Goal: Task Accomplishment & Management: Use online tool/utility

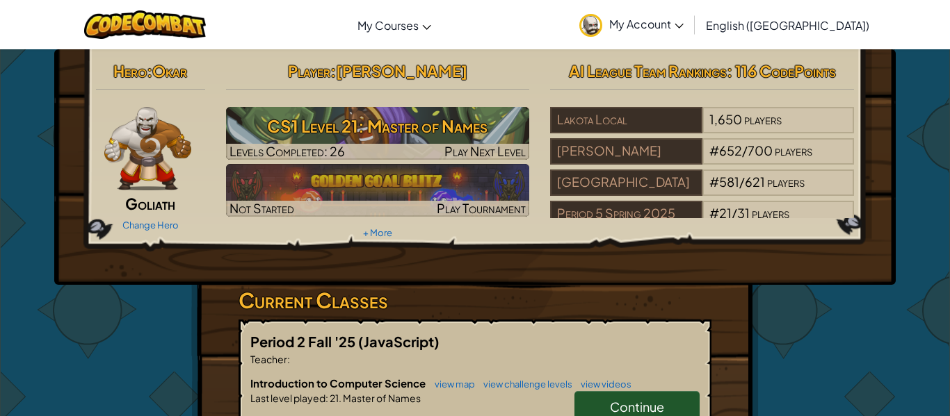
click at [197, 327] on div "Hero : [PERSON_NAME] Change Hero Player : [PERSON_NAME] CS1 Level 21: Master of…" at bounding box center [474, 394] width 567 height 690
click at [197, 327] on div "Hero : Okar Goliath Change Hero Player : [PERSON_NAME] CS1 Level 21: Master of …" at bounding box center [474, 394] width 567 height 690
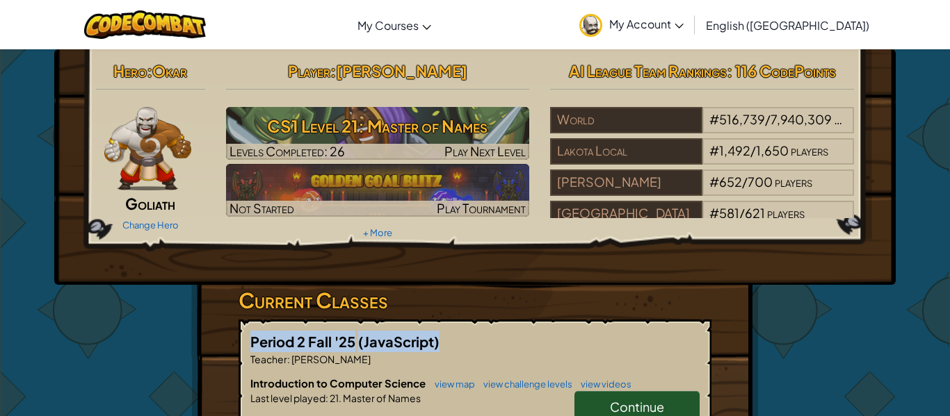
click at [197, 327] on div "Hero : [PERSON_NAME] Change Hero Player : [PERSON_NAME] CS1 Level 21: Master of…" at bounding box center [474, 394] width 567 height 690
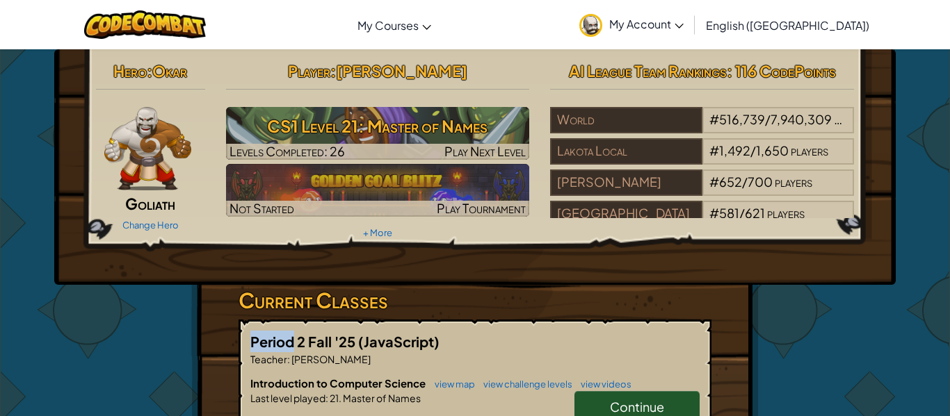
click at [197, 327] on div "Hero : [PERSON_NAME] Change Hero Player : [PERSON_NAME] CS1 Level 21: Master of…" at bounding box center [474, 394] width 567 height 690
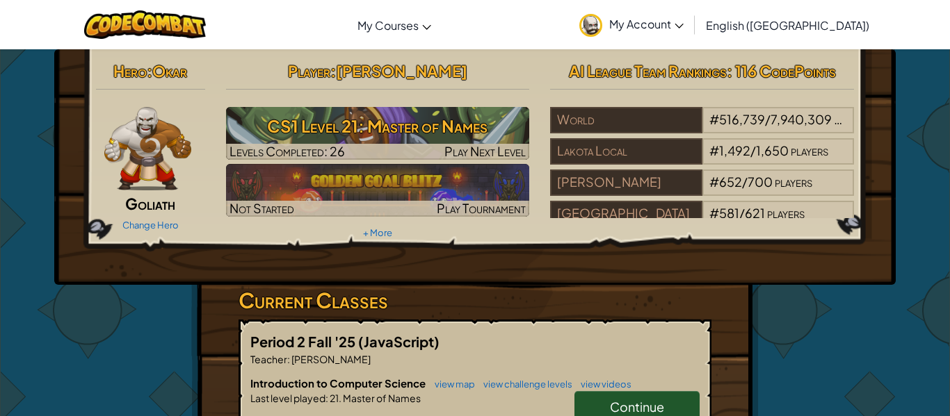
click at [197, 327] on div "Hero : [PERSON_NAME] Change Hero Player : [PERSON_NAME] CS1 Level 21: Master of…" at bounding box center [474, 394] width 567 height 690
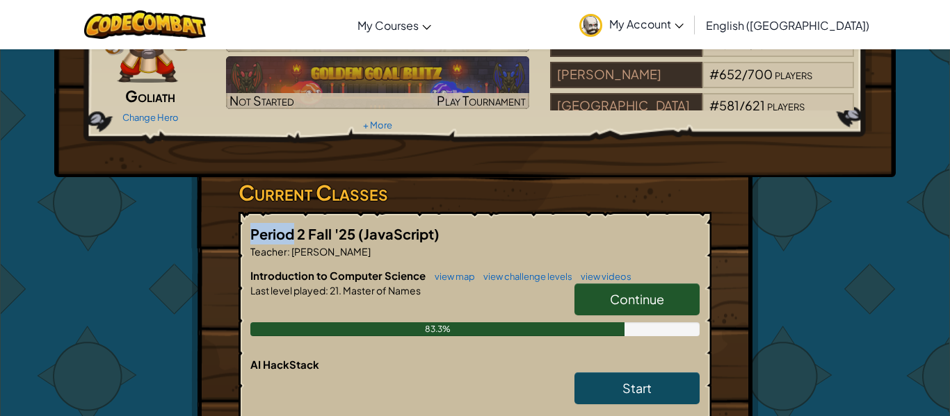
scroll to position [110, 0]
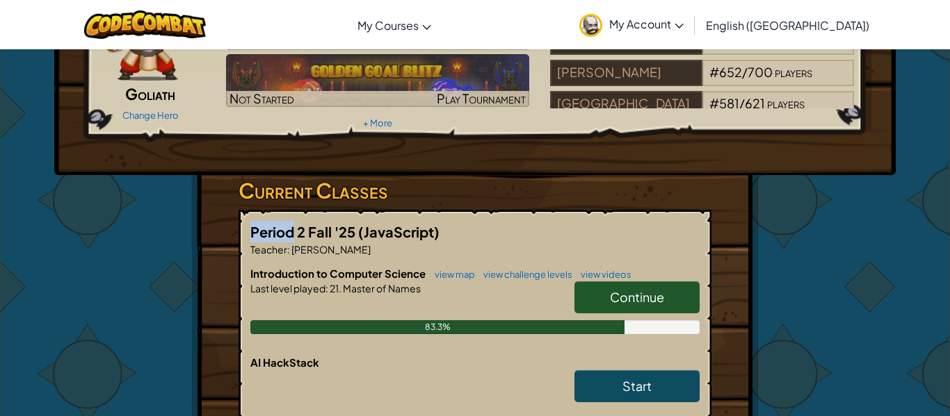
click at [602, 289] on link "Continue" at bounding box center [636, 298] width 125 height 32
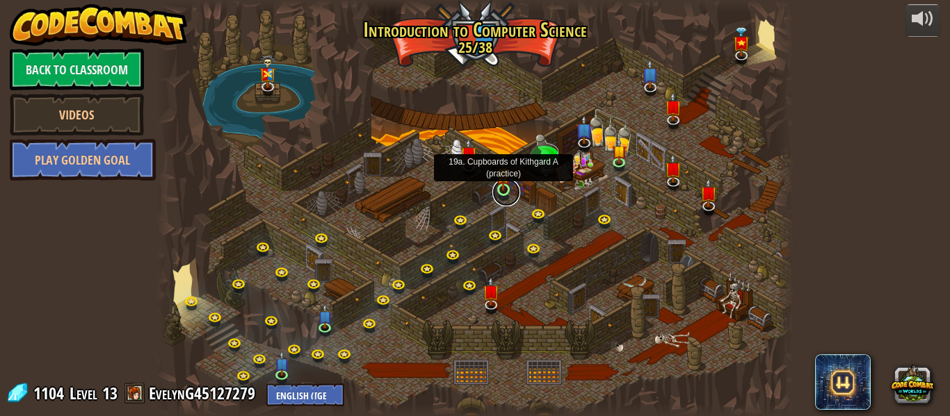
click at [501, 193] on link at bounding box center [506, 193] width 28 height 28
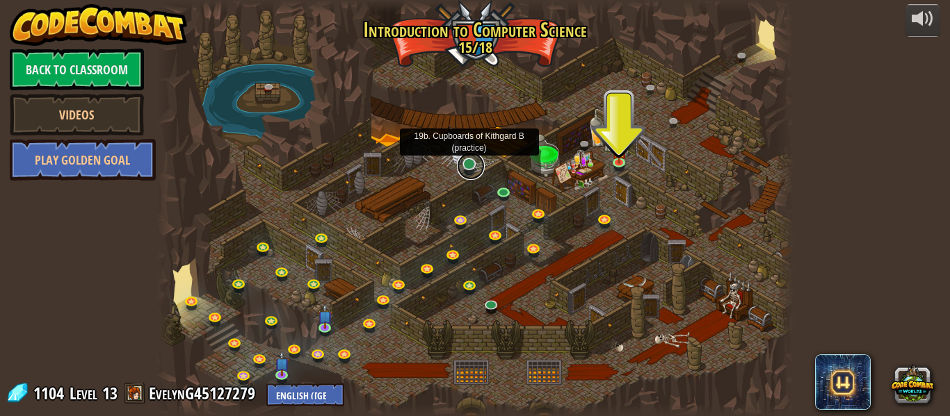
click at [471, 167] on link at bounding box center [471, 166] width 28 height 28
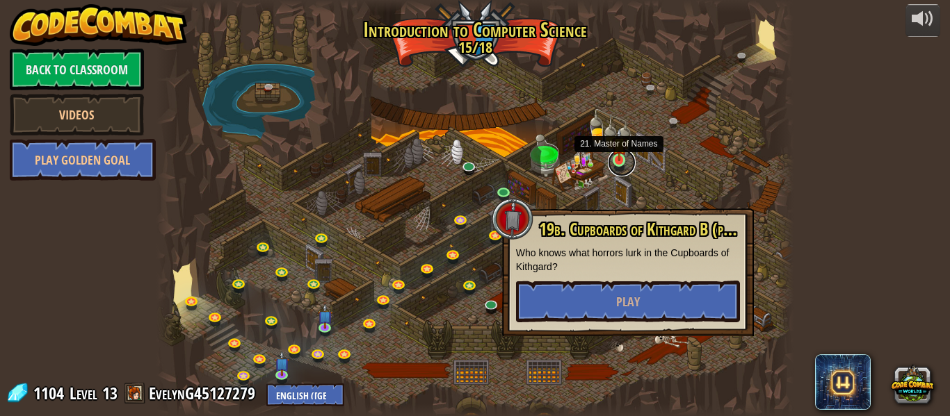
click at [622, 163] on link at bounding box center [622, 163] width 28 height 28
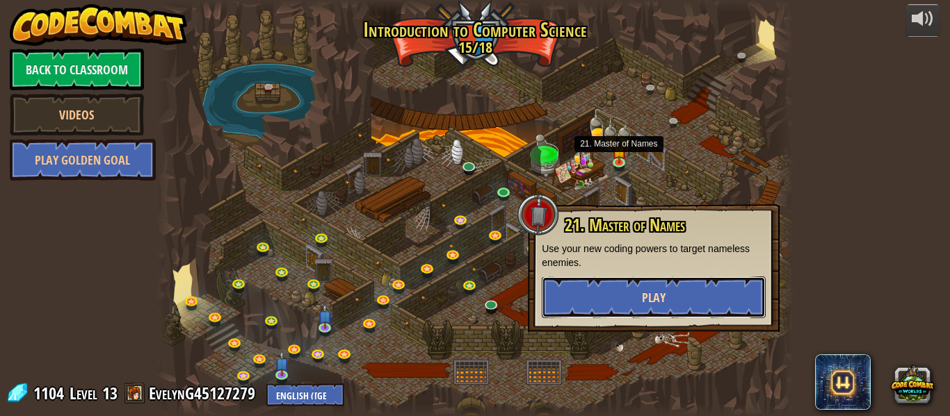
click at [606, 304] on button "Play" at bounding box center [654, 298] width 224 height 42
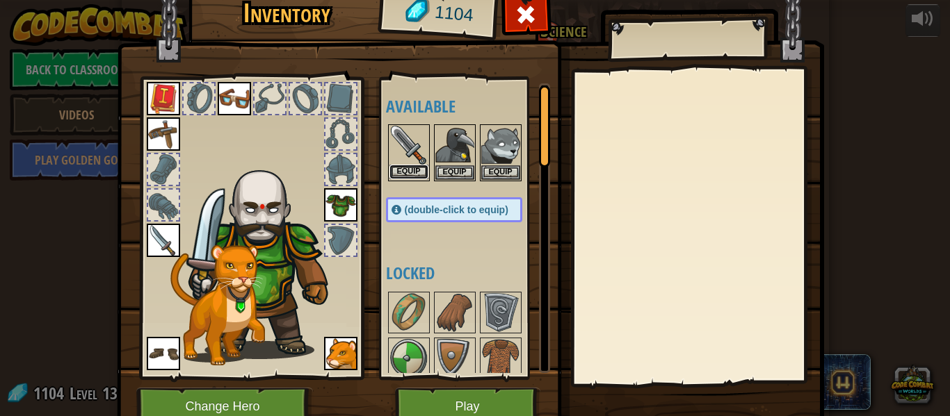
click at [403, 173] on button "Equip" at bounding box center [408, 172] width 39 height 15
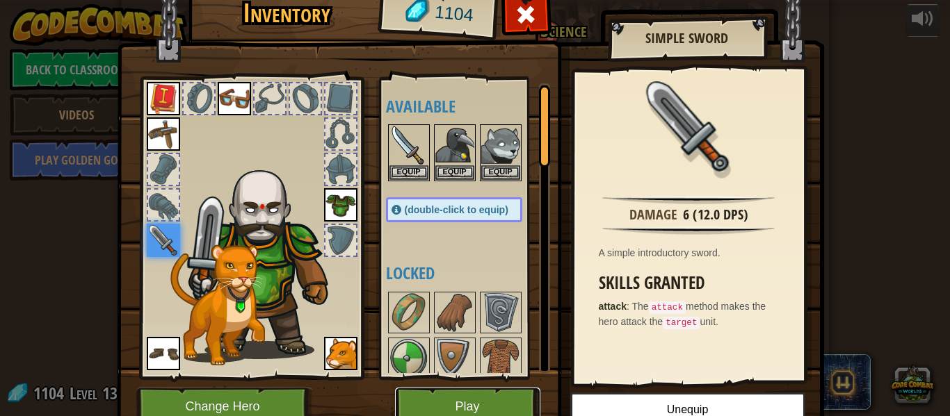
click at [505, 398] on button "Play" at bounding box center [467, 407] width 145 height 38
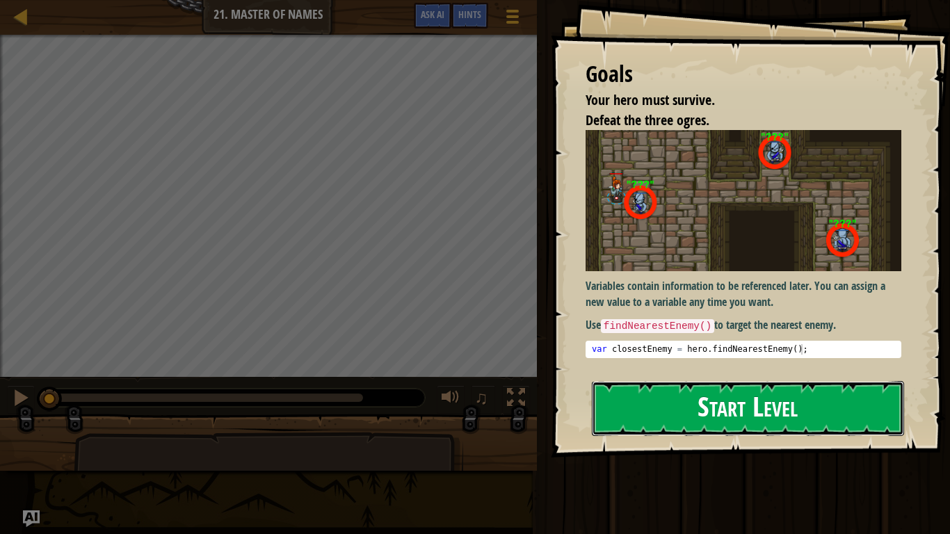
click at [713, 405] on button "Start Level" at bounding box center [748, 408] width 312 height 55
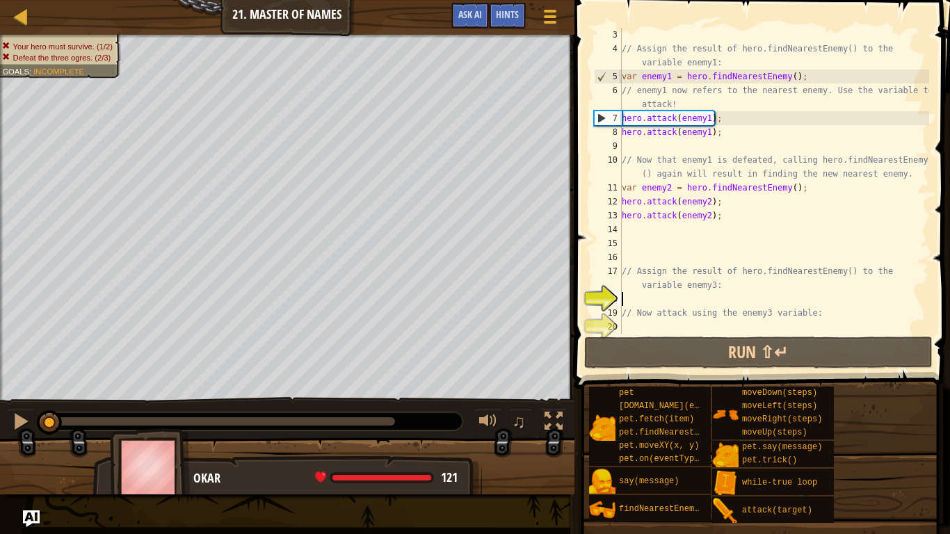
scroll to position [28, 0]
drag, startPoint x: 843, startPoint y: 314, endPoint x: 600, endPoint y: 306, distance: 243.5
click at [600, 306] on div "3 4 5 6 7 8 9 10 11 12 13 14 15 16 17 18 19 20 // Assign the result of hero.fin…" at bounding box center [760, 181] width 338 height 306
type textarea "// Now attack using the enemy3 variable:"
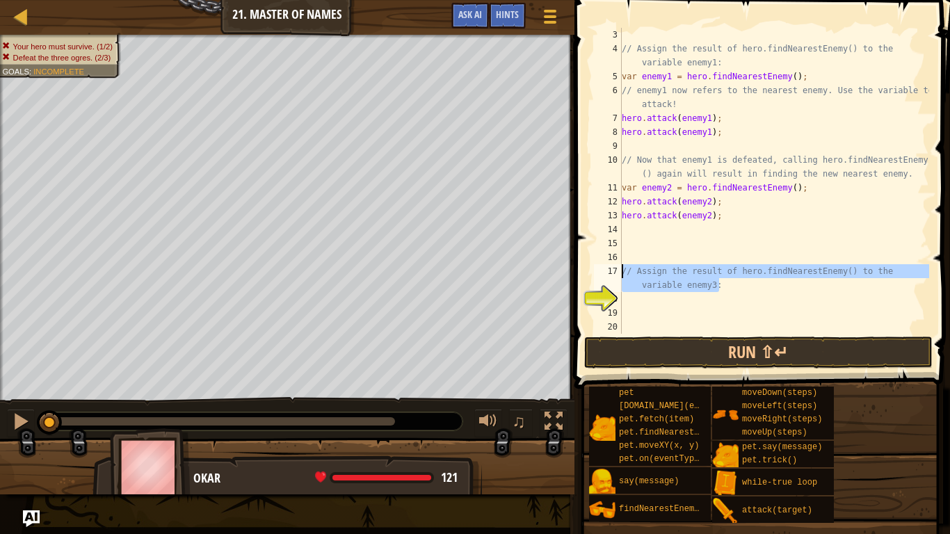
drag, startPoint x: 745, startPoint y: 290, endPoint x: 575, endPoint y: 268, distance: 171.8
click at [575, 268] on div "3 4 5 6 7 8 9 10 11 12 13 14 15 16 17 18 19 20 // Assign the result of hero.fin…" at bounding box center [760, 222] width 380 height 430
type textarea "// Assign the result of hero.findNearestEnemy() to the variable enemy3:"
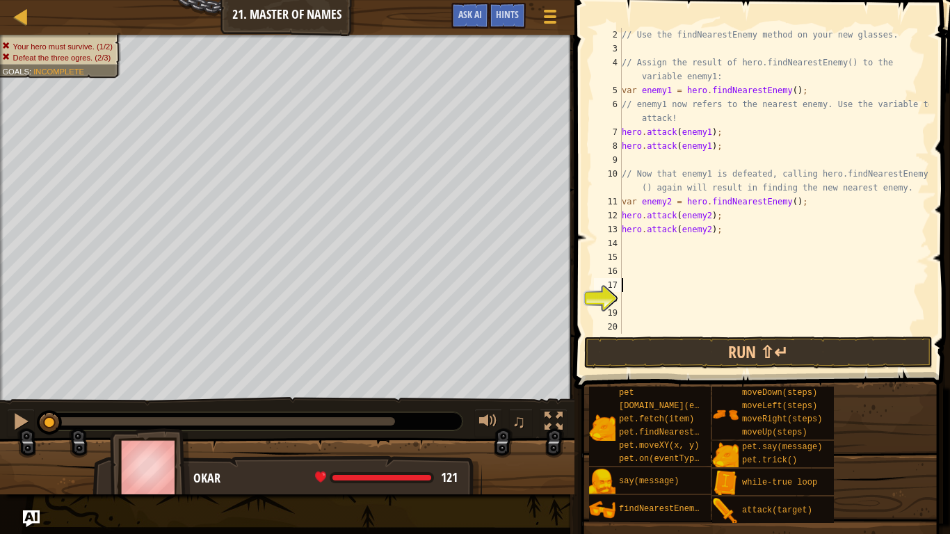
scroll to position [14, 0]
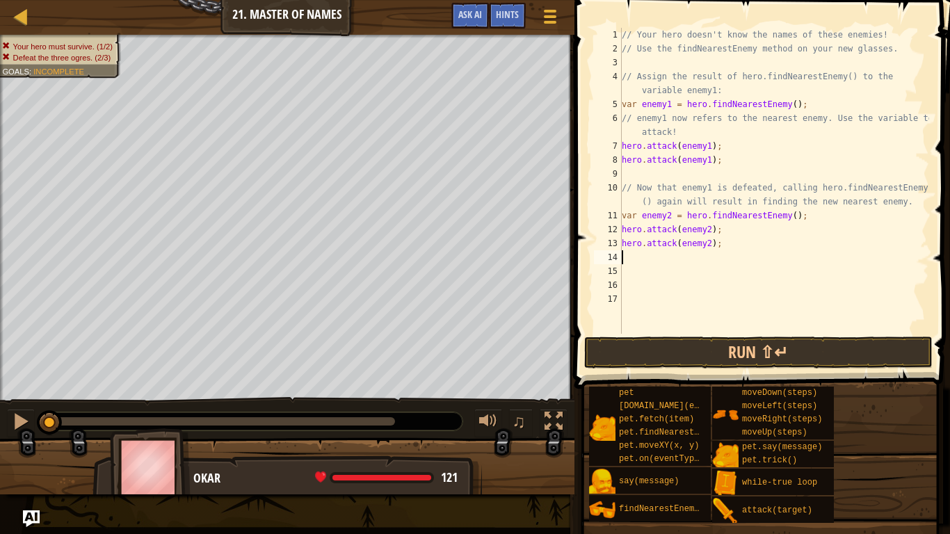
type textarea "hero.attack(enemy2);"
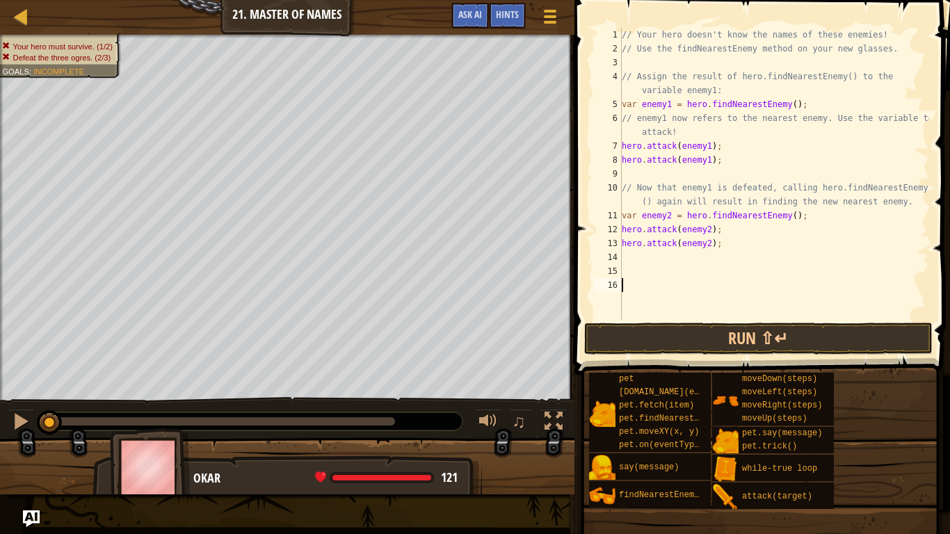
click at [629, 287] on div "// Your hero doesn't know the names of these enemies! // Use the findNearestEne…" at bounding box center [774, 188] width 310 height 320
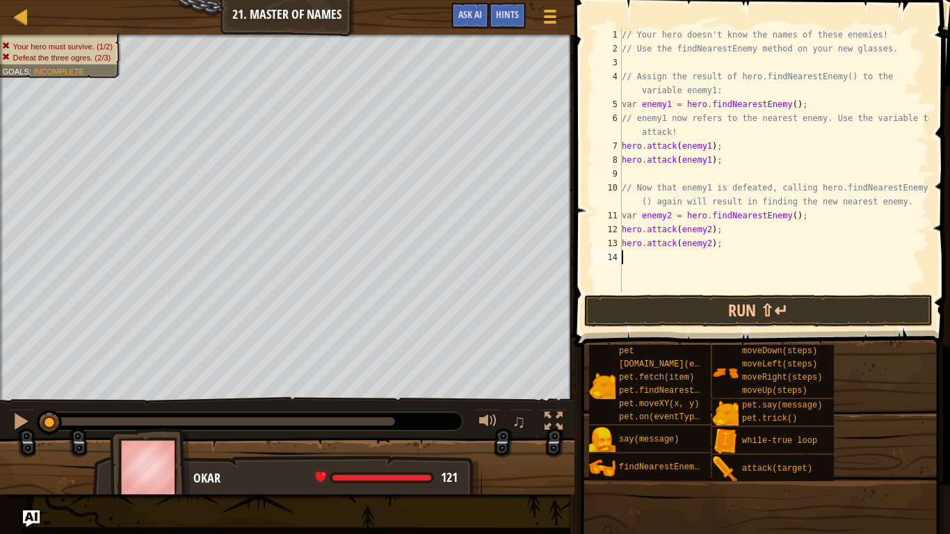
type textarea "hero.attack(enemy2);"
click at [835, 300] on button "Run ⇧↵" at bounding box center [758, 311] width 348 height 32
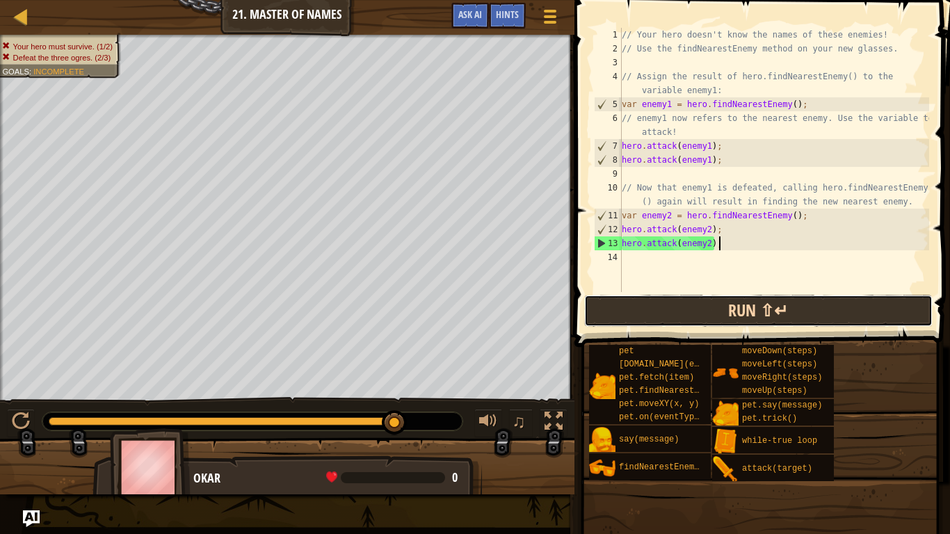
click at [835, 300] on button "Run ⇧↵" at bounding box center [758, 311] width 348 height 32
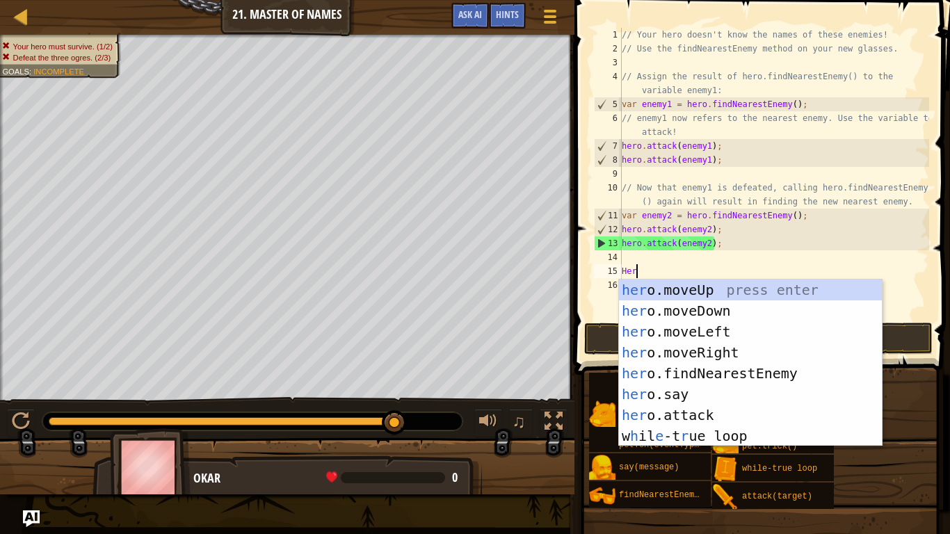
scroll to position [6, 1]
type textarea "H"
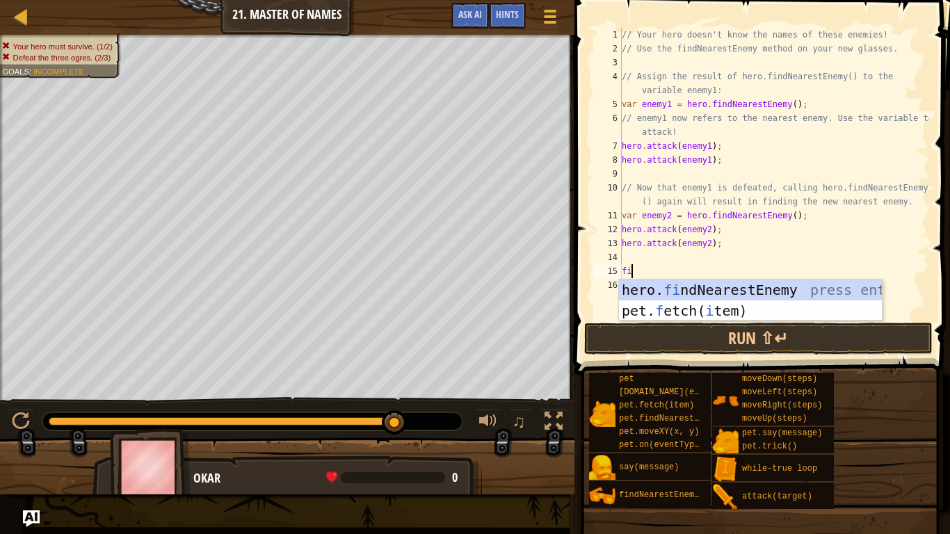
type textarea "fin"
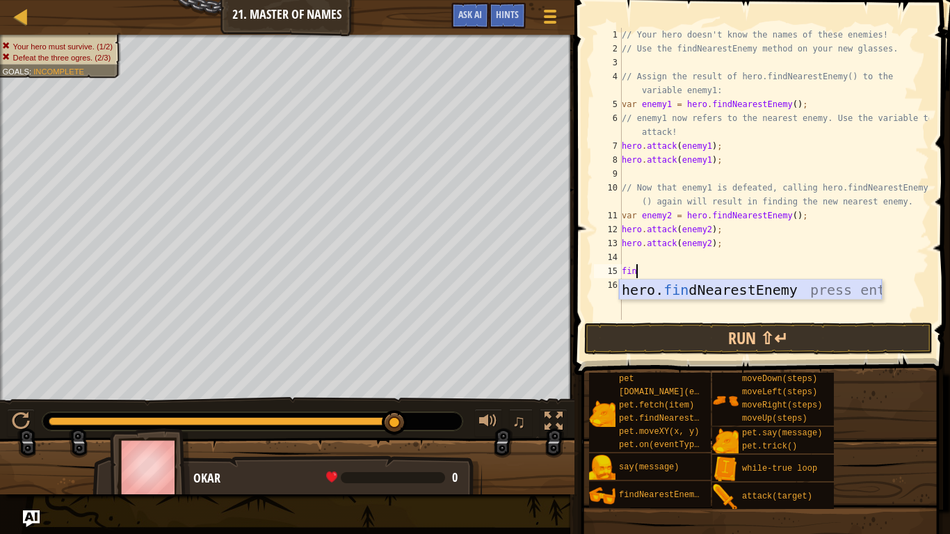
click at [861, 290] on div "hero. fin dNearestEnemy press enter" at bounding box center [750, 310] width 263 height 63
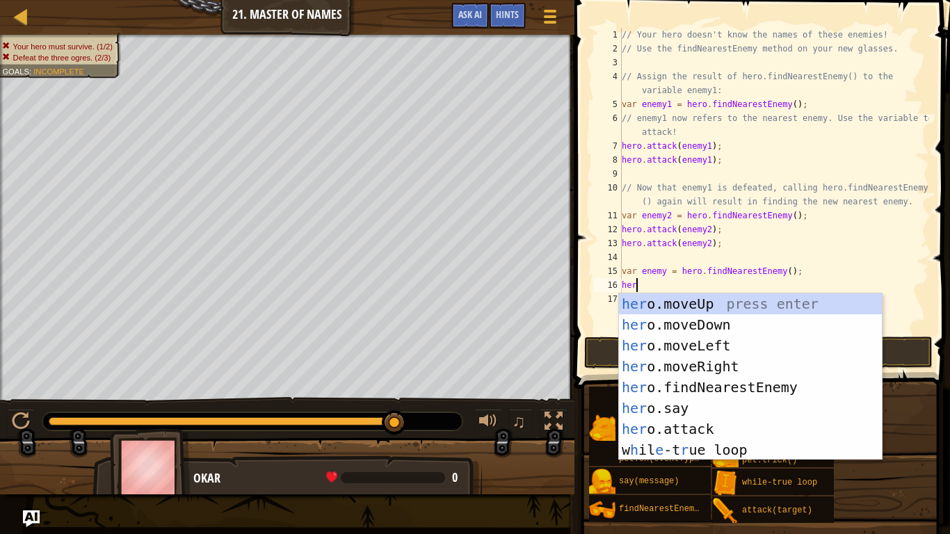
type textarea "hero"
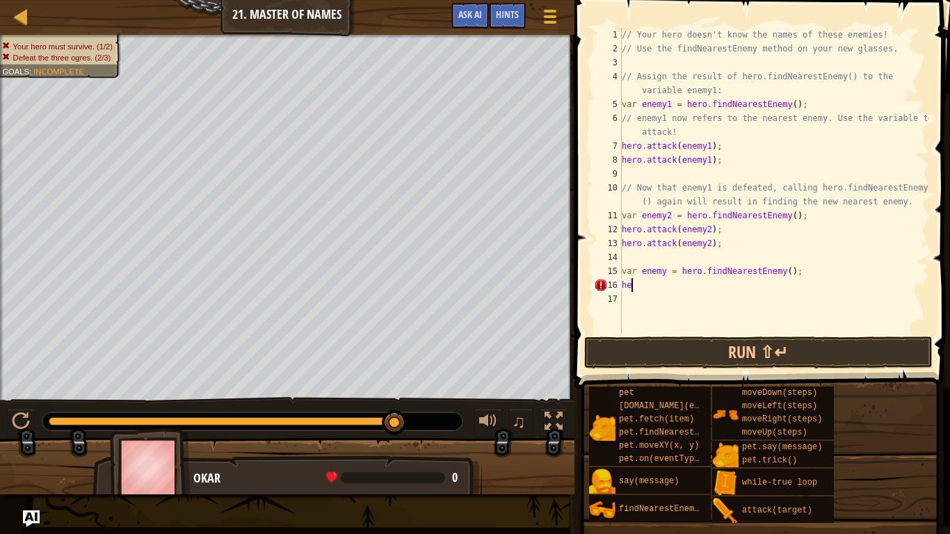
type textarea "h"
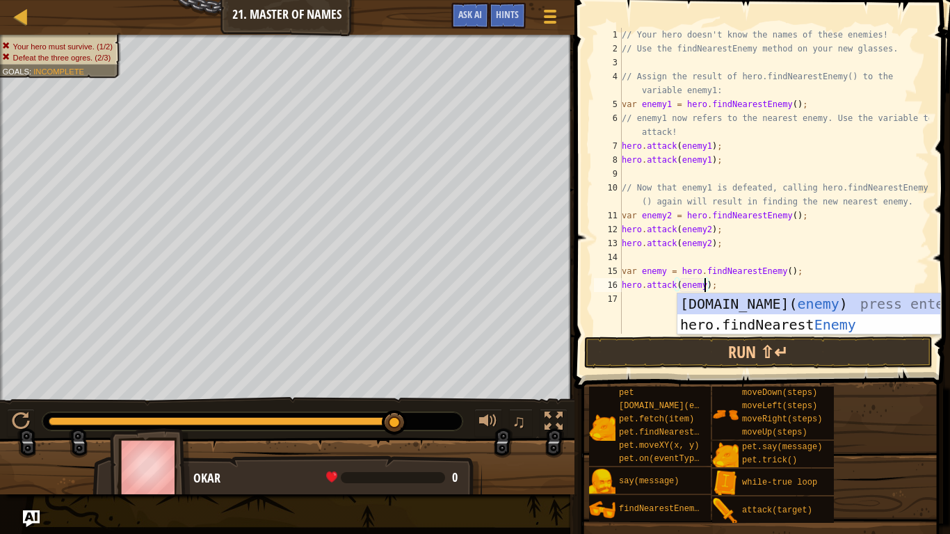
type textarea "hero.attack(enemy3);"
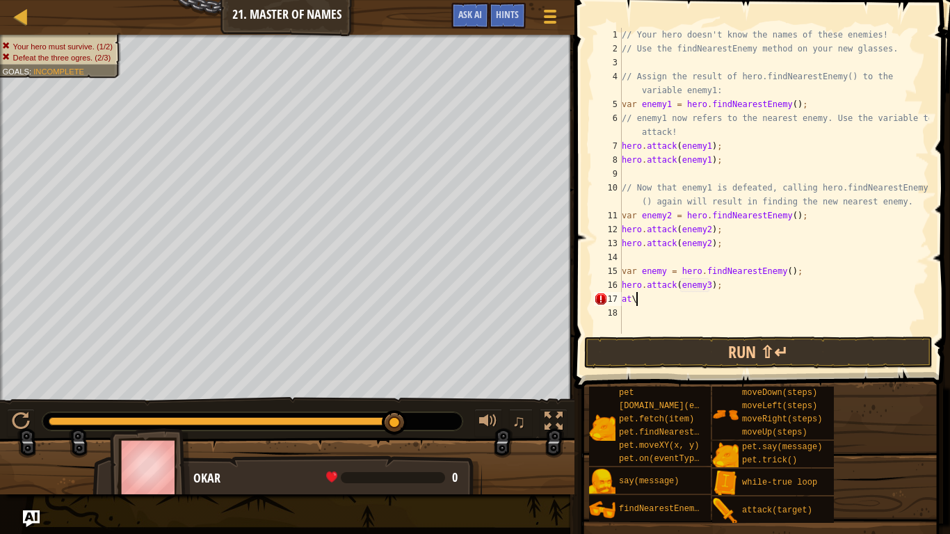
scroll to position [6, 1]
type textarea "a"
click at [887, 355] on button "Run ⇧↵" at bounding box center [758, 352] width 348 height 32
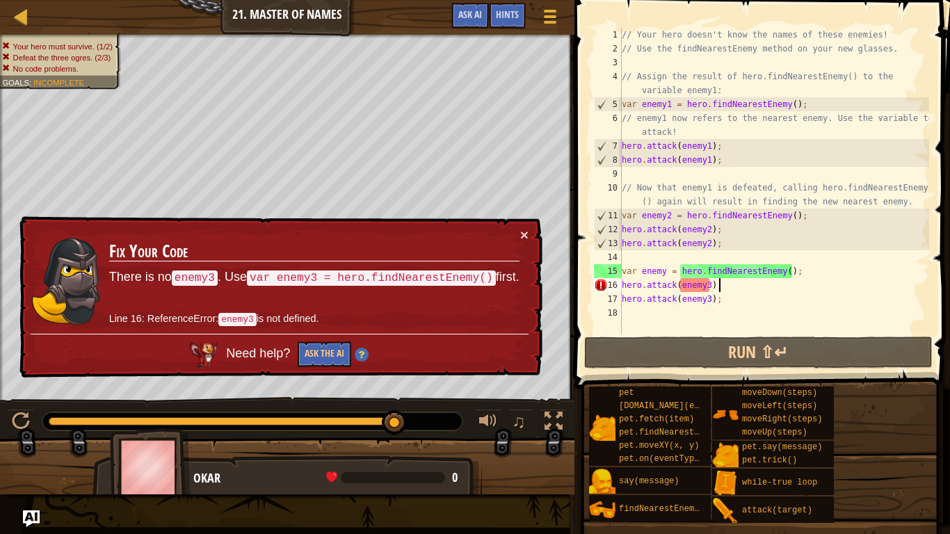
click at [727, 286] on div "// Your hero doesn't know the names of these enemies! // Use the findNearestEne…" at bounding box center [774, 195] width 310 height 334
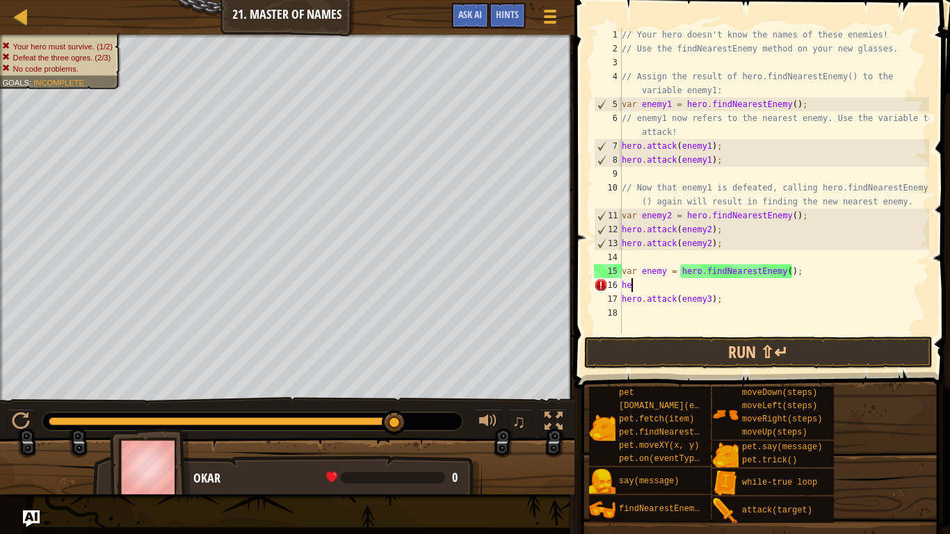
scroll to position [6, 1]
type textarea "h"
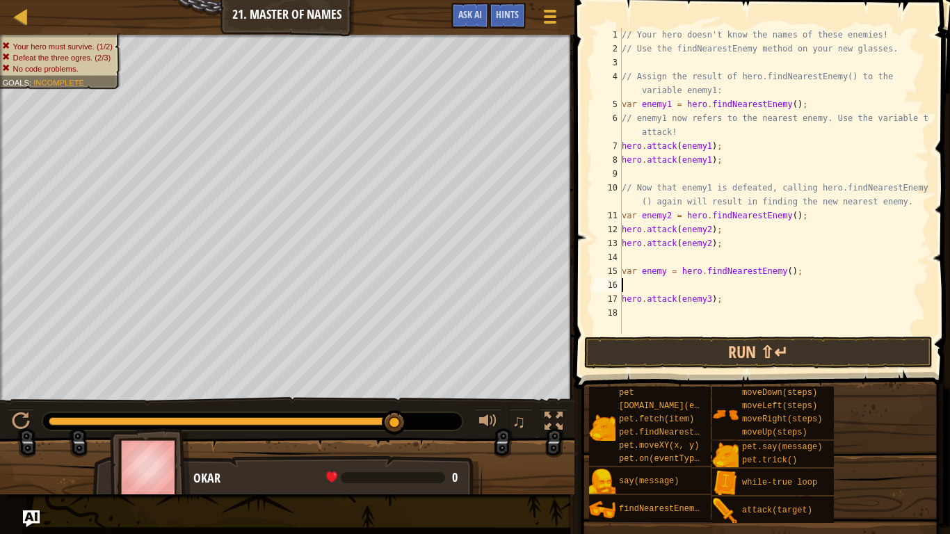
click at [730, 299] on div "// Your hero doesn't know the names of these enemies! // Use the findNearestEne…" at bounding box center [774, 195] width 310 height 334
type textarea "hero.attack(enemy3);"
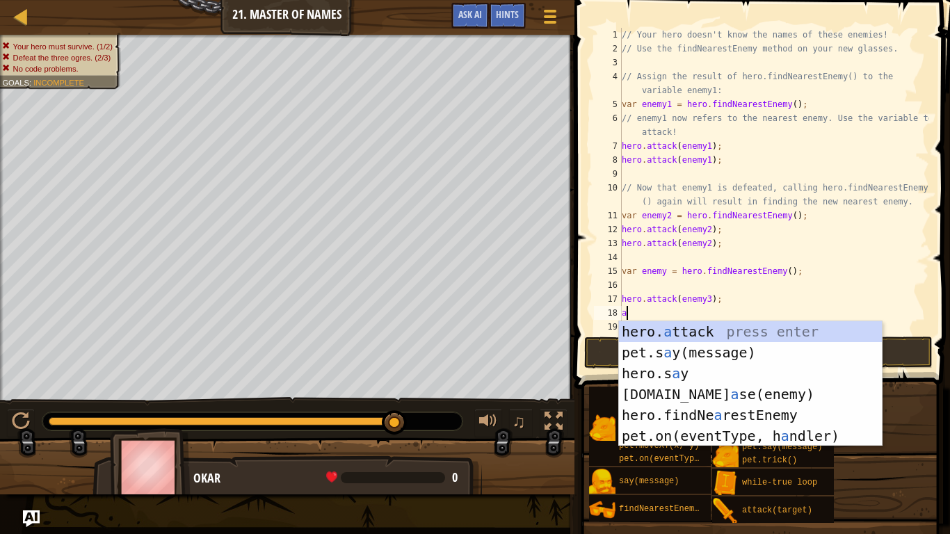
scroll to position [6, 1]
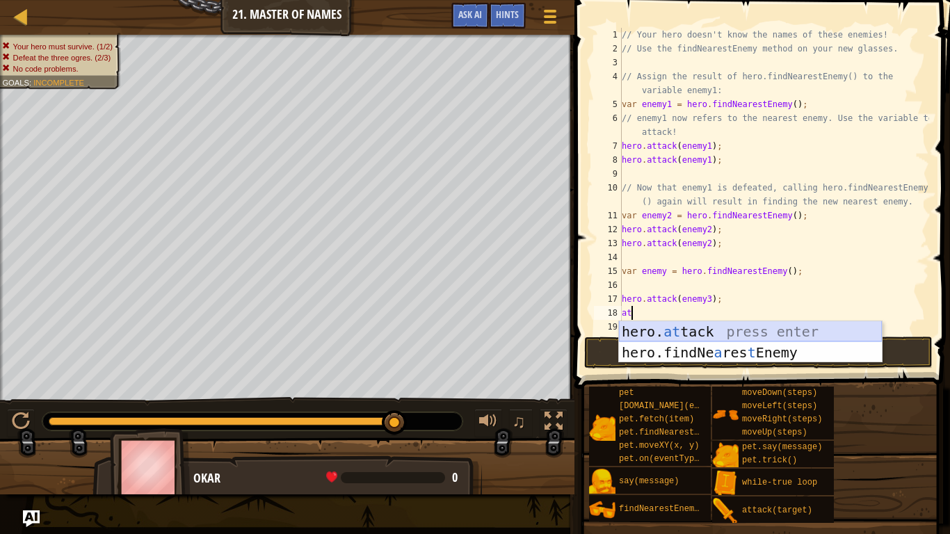
click at [733, 331] on div "hero. at tack press enter hero.findNe a res t Enemy press enter" at bounding box center [750, 362] width 263 height 83
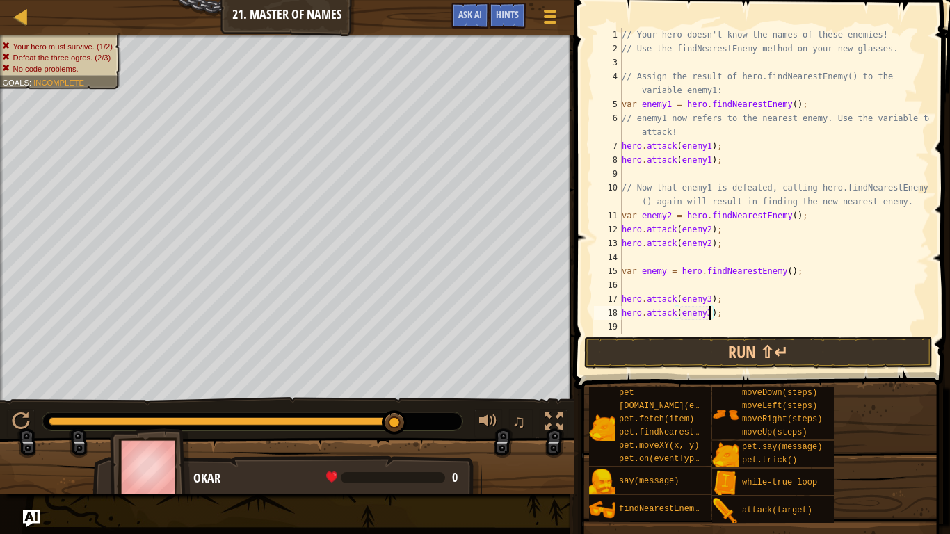
scroll to position [6, 13]
click at [740, 344] on button "Run ⇧↵" at bounding box center [758, 352] width 348 height 32
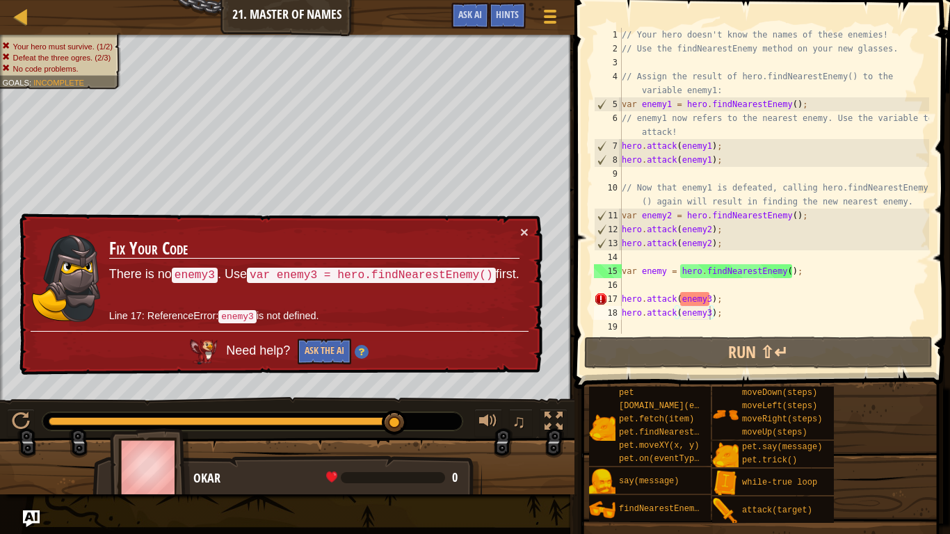
click at [512, 236] on td "Fix Your Code There is no enemy3 . Use var enemy3 = hero.findNearestEnemy() fir…" at bounding box center [314, 278] width 412 height 106
click at [514, 234] on td "Fix Your Code There is no enemy3 . Use var enemy3 = hero.findNearestEnemy() fir…" at bounding box center [314, 278] width 412 height 106
click at [522, 233] on button "×" at bounding box center [524, 232] width 8 height 15
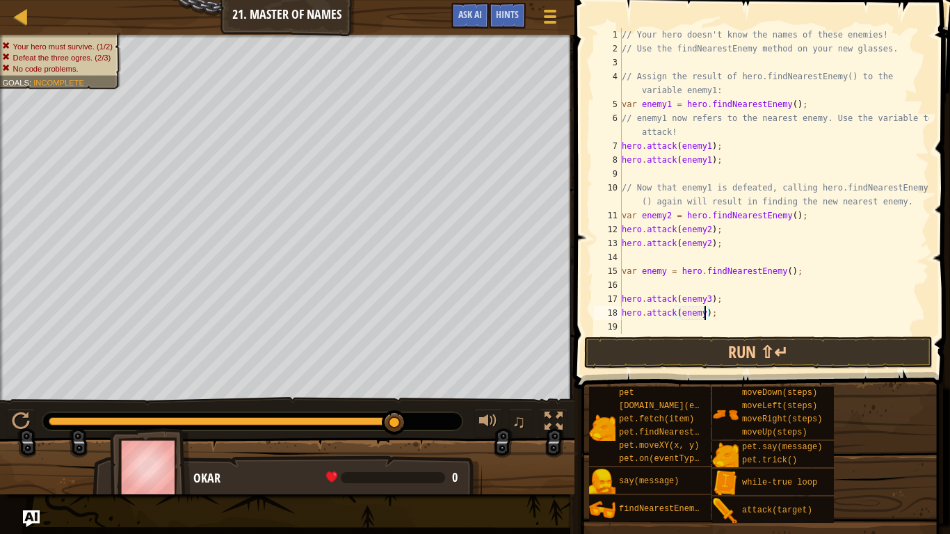
click at [709, 301] on div "// Your hero doesn't know the names of these enemies! // Use the findNearestEne…" at bounding box center [774, 195] width 310 height 334
type textarea "hero.attack(enemy);"
click at [727, 355] on button "Run ⇧↵" at bounding box center [758, 352] width 348 height 32
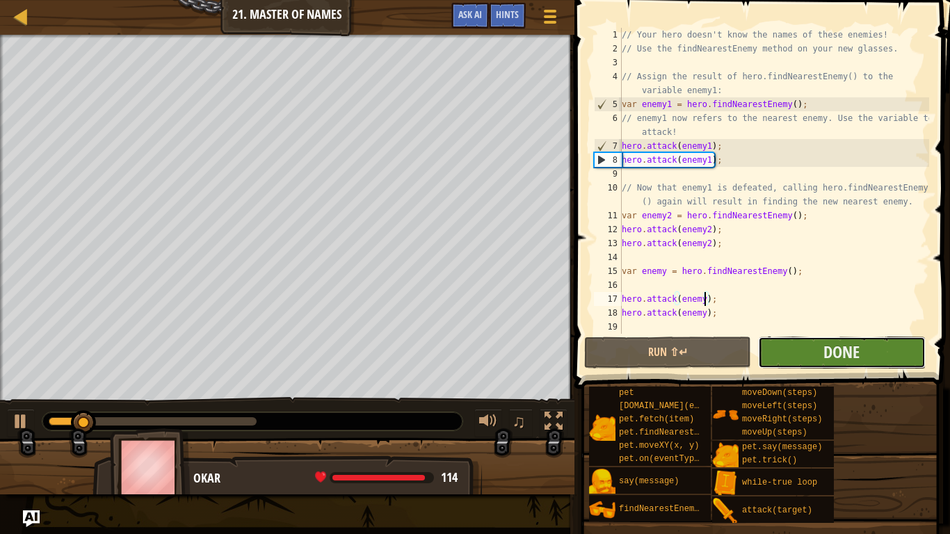
click at [817, 350] on button "Done" at bounding box center [841, 352] width 167 height 32
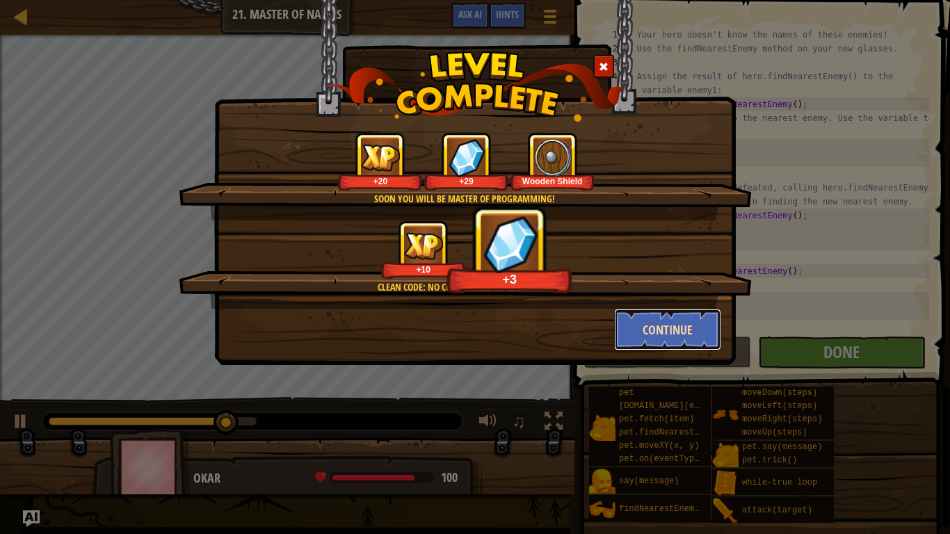
click at [688, 332] on button "Continue" at bounding box center [668, 330] width 108 height 42
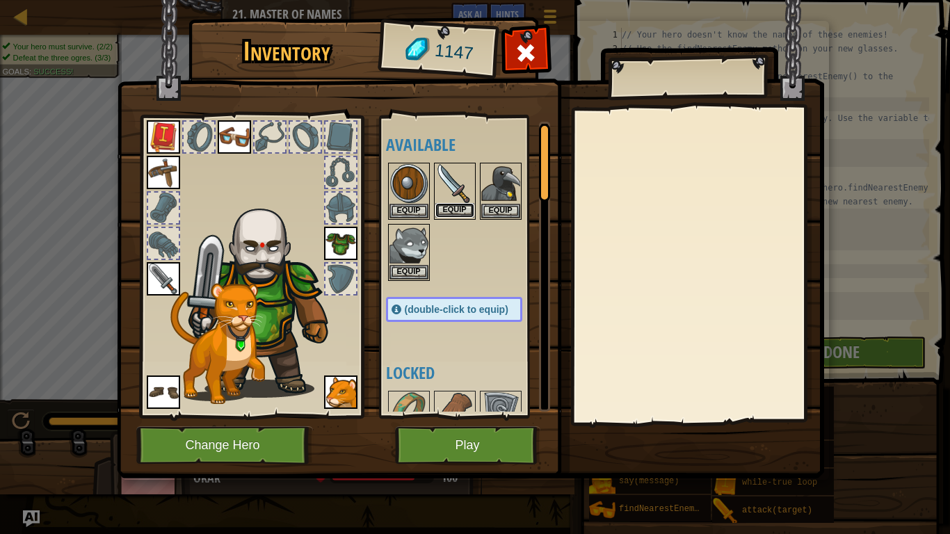
click at [444, 214] on button "Equip" at bounding box center [454, 210] width 39 height 15
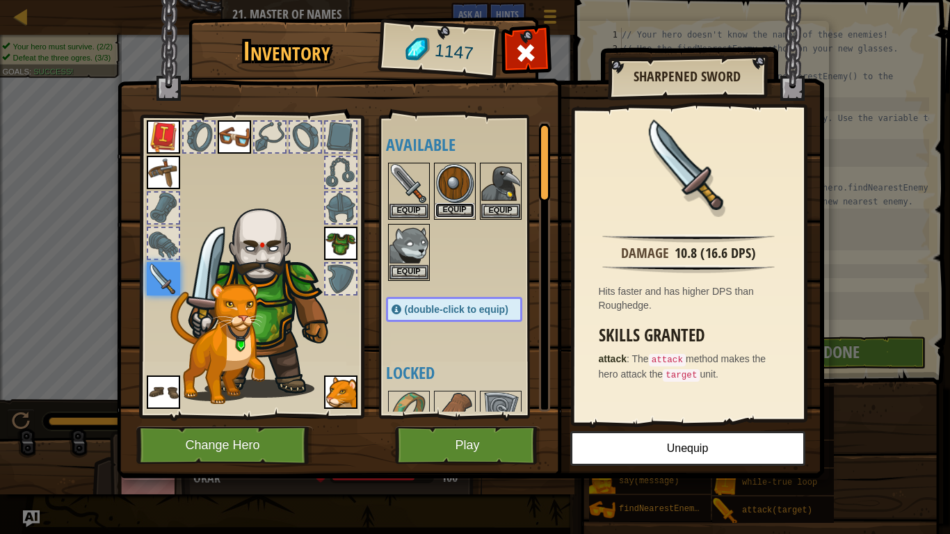
click at [457, 206] on button "Equip" at bounding box center [454, 210] width 39 height 15
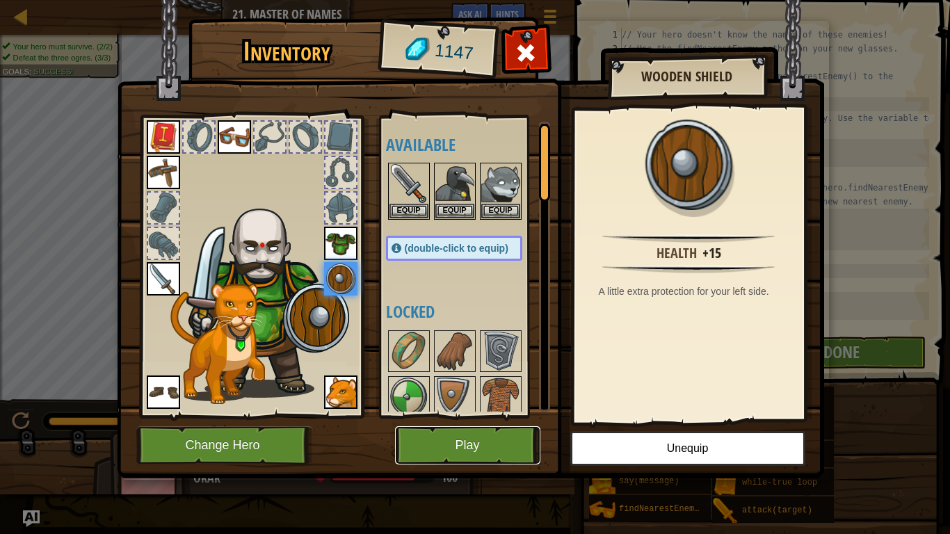
click at [509, 416] on button "Play" at bounding box center [467, 445] width 145 height 38
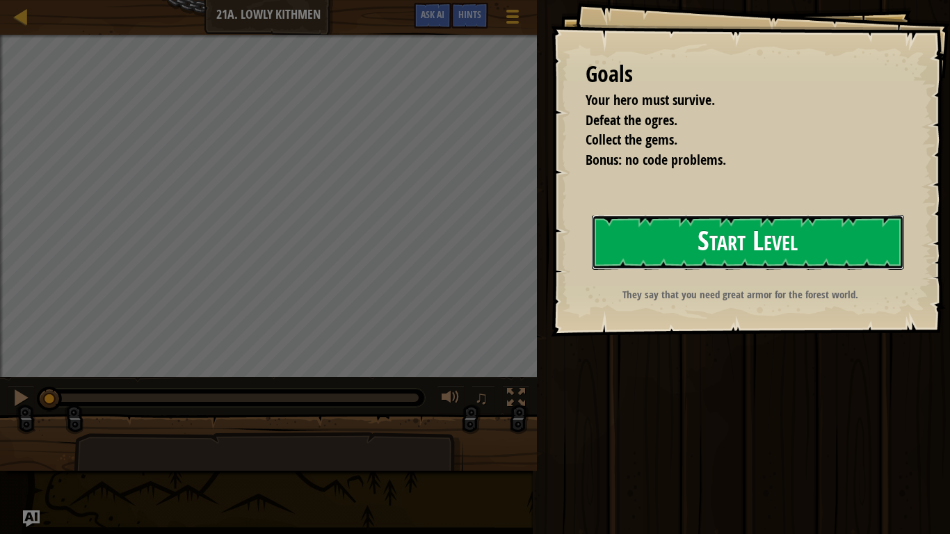
click at [861, 242] on button "Start Level" at bounding box center [748, 242] width 312 height 55
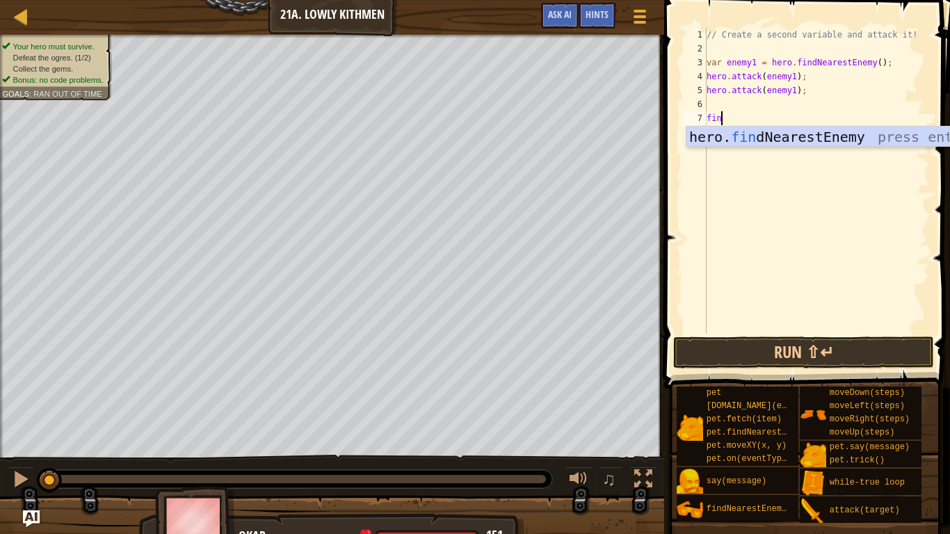
type textarea "find"
click at [814, 140] on div "hero. find NearestEnemy press enter" at bounding box center [817, 158] width 263 height 63
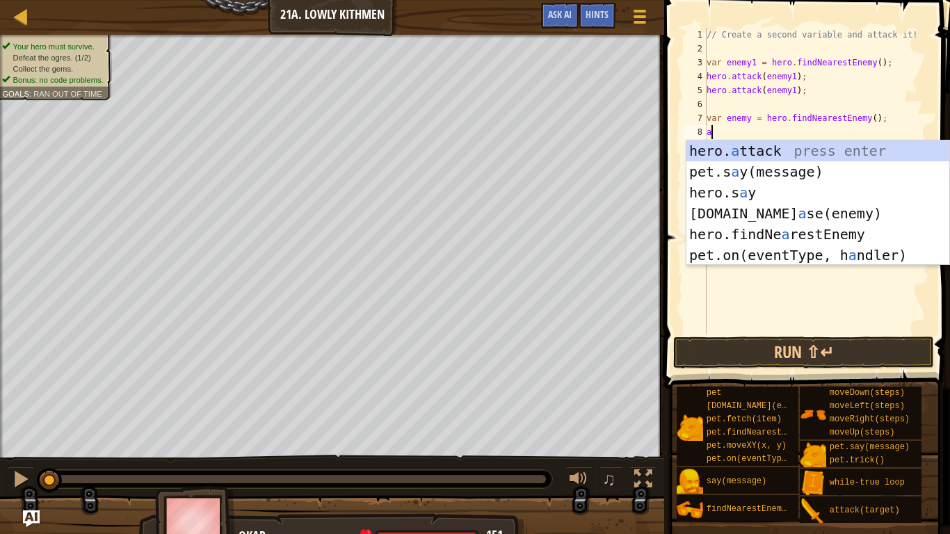
scroll to position [6, 1]
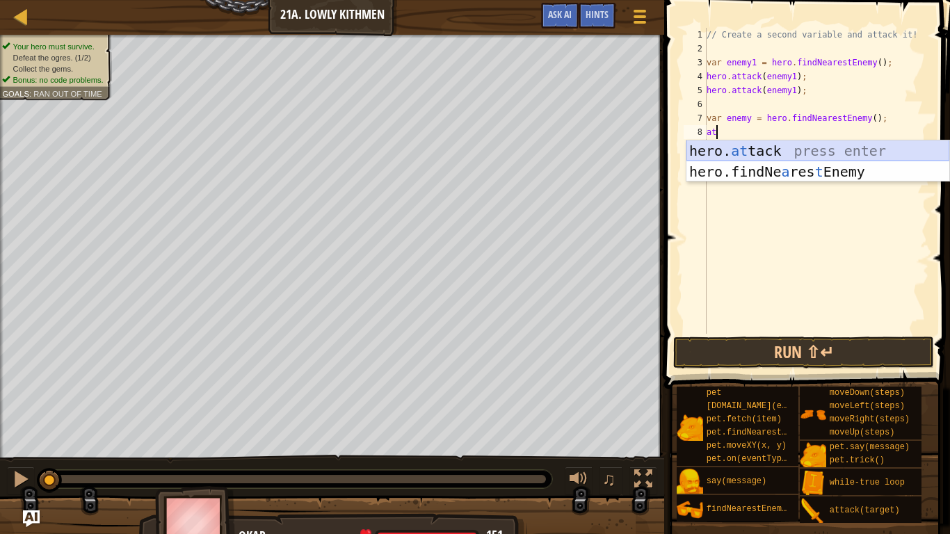
click at [826, 149] on div "hero. at tack press enter hero.findNe a res t Enemy press enter" at bounding box center [817, 181] width 263 height 83
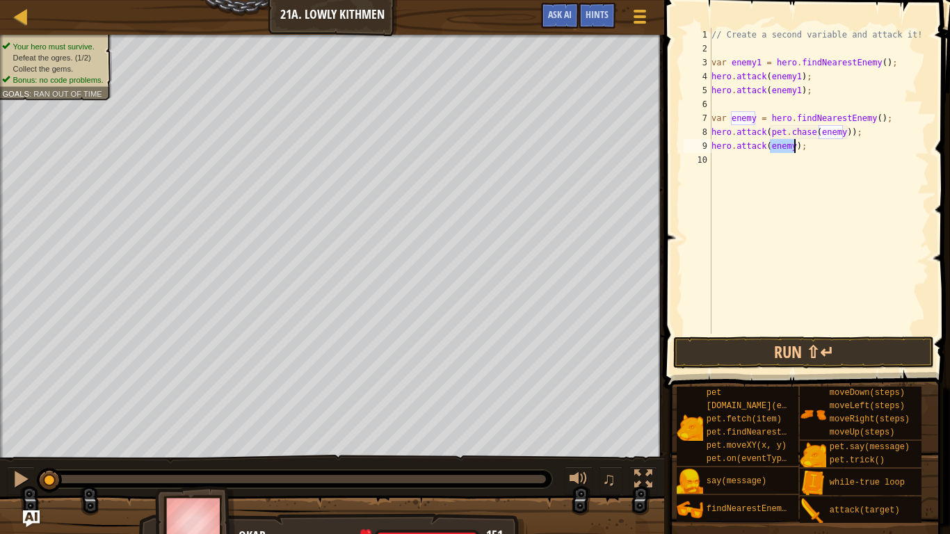
scroll to position [6, 13]
type textarea "hero.attack(enemy);"
click at [780, 349] on button "Run ⇧↵" at bounding box center [803, 352] width 261 height 32
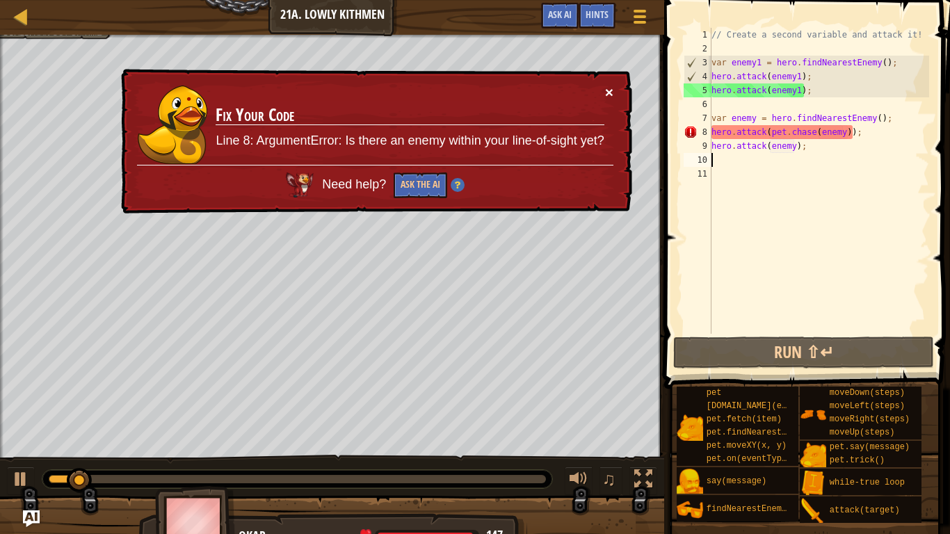
click at [611, 86] on button "×" at bounding box center [609, 92] width 8 height 15
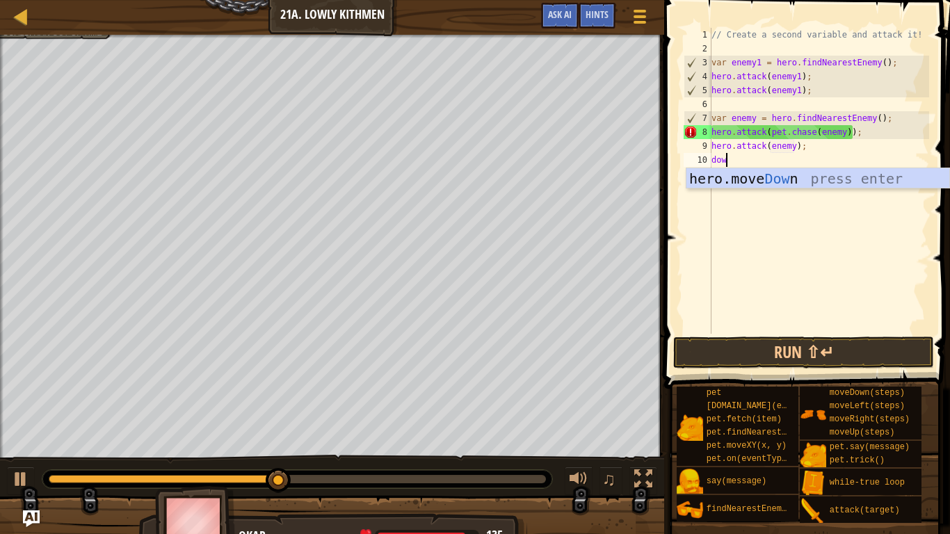
type textarea "down"
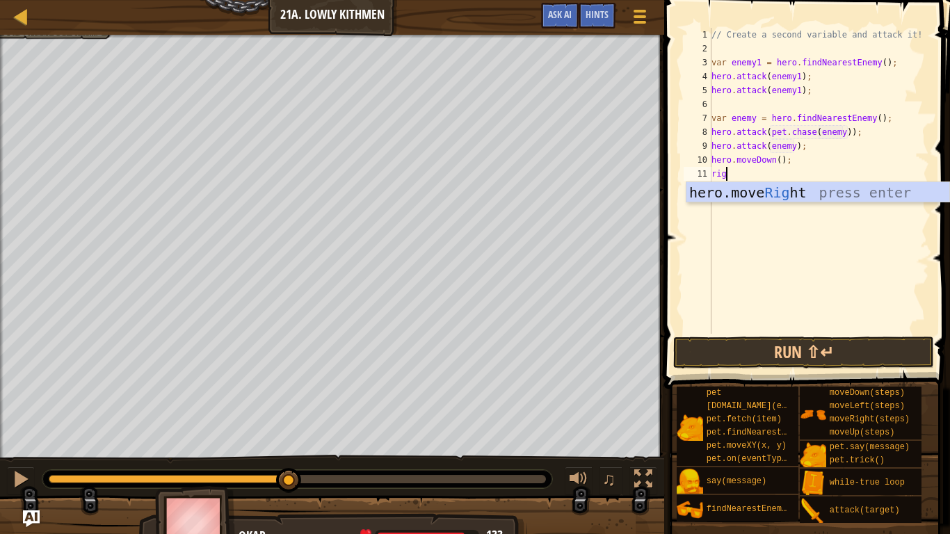
scroll to position [6, 3]
type textarea "right"
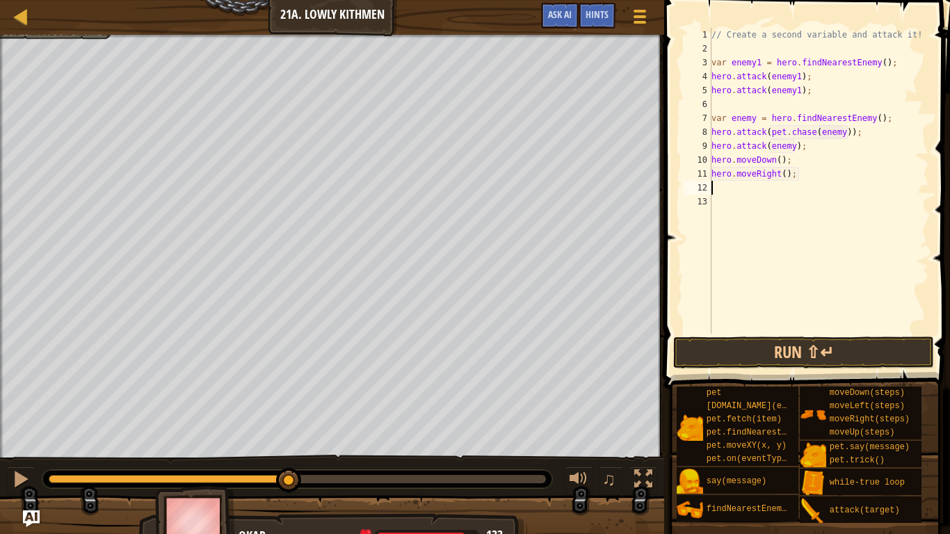
scroll to position [6, 0]
click at [780, 174] on div "// Create a second variable and attack it! var enemy1 = hero . findNearestEnemy…" at bounding box center [818, 195] width 220 height 334
click at [784, 174] on div "// Create a second variable and attack it! var enemy1 = hero . findNearestEnemy…" at bounding box center [818, 195] width 220 height 334
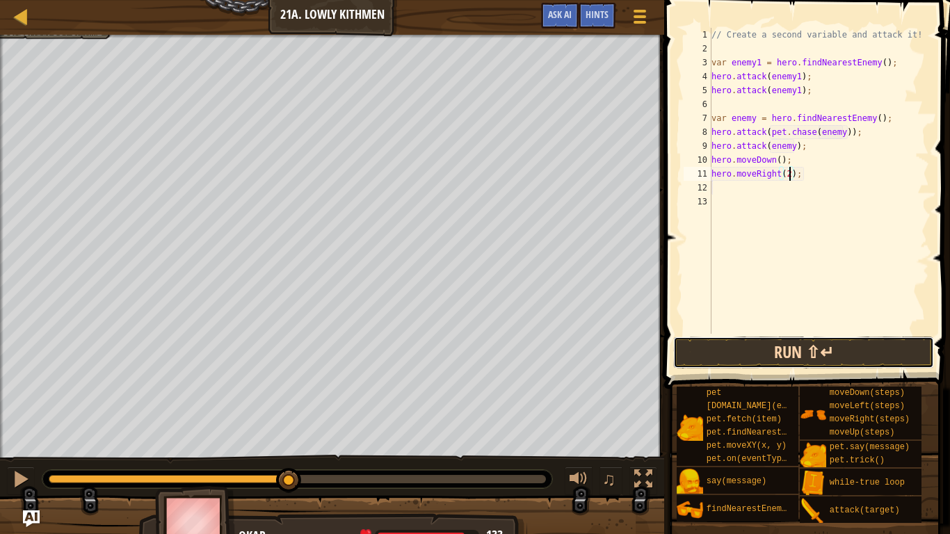
click at [802, 355] on button "Run ⇧↵" at bounding box center [803, 352] width 261 height 32
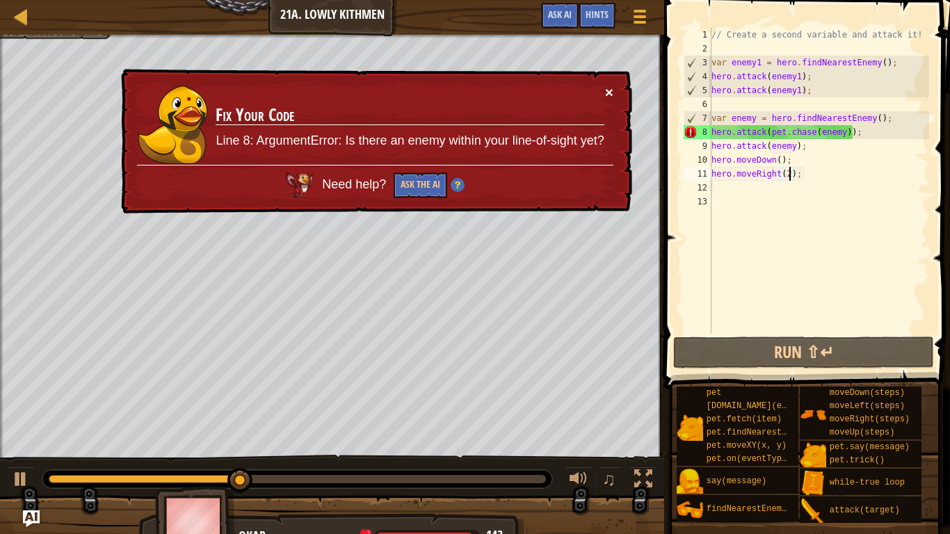
click at [606, 90] on button "×" at bounding box center [609, 92] width 8 height 15
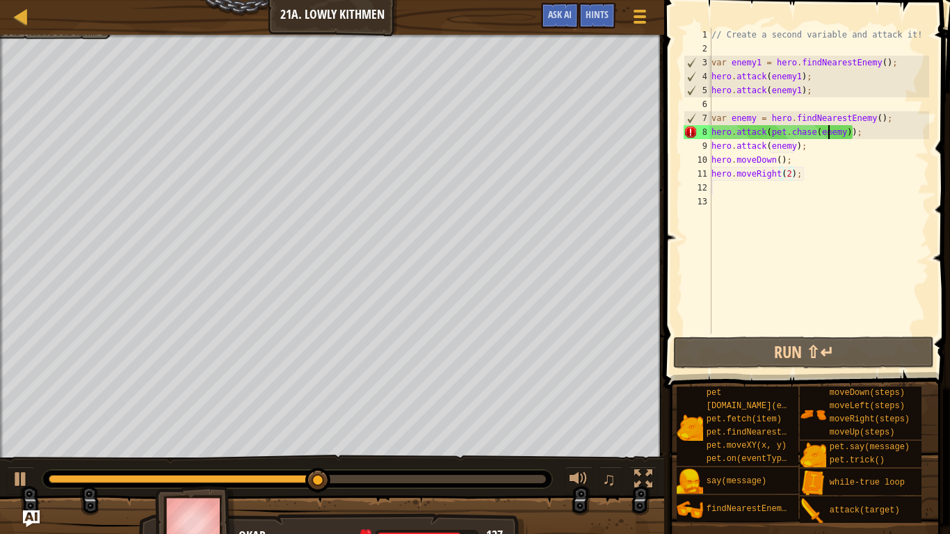
click at [827, 133] on div "// Create a second variable and attack it! var enemy1 = hero . findNearestEnemy…" at bounding box center [818, 195] width 220 height 334
click at [712, 133] on div "// Create a second variable and attack it! var enemy1 = hero . findNearestEnemy…" at bounding box center [818, 195] width 220 height 334
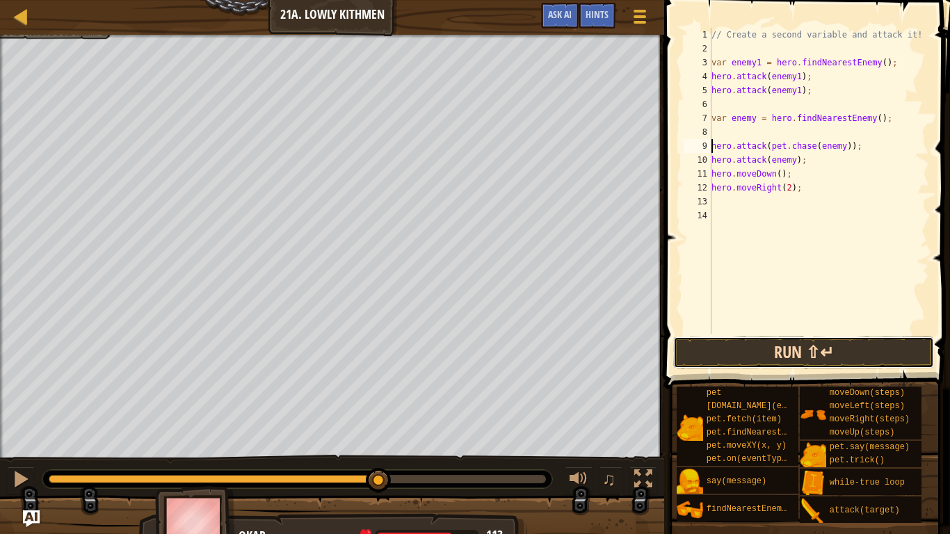
click at [825, 358] on button "Run ⇧↵" at bounding box center [803, 352] width 261 height 32
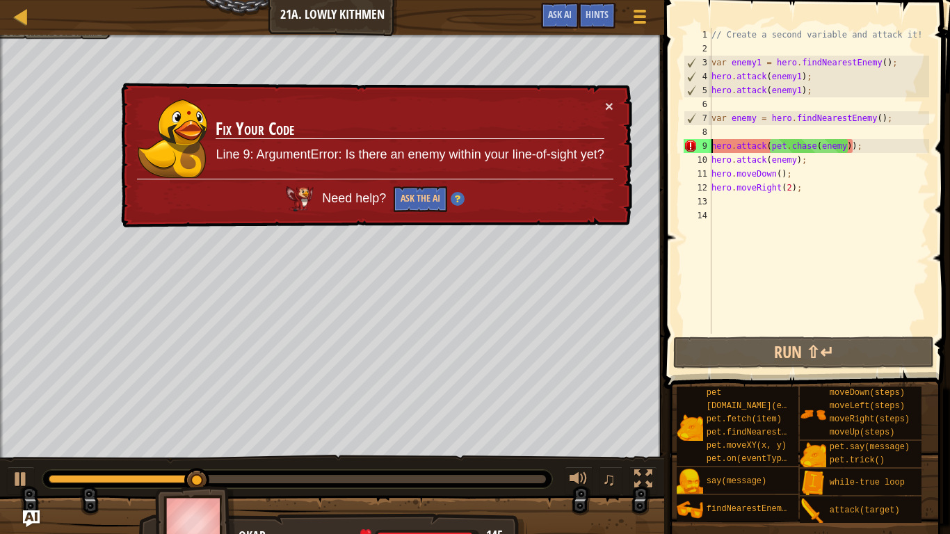
click at [813, 141] on div "// Create a second variable and attack it! var enemy1 = hero . findNearestEnemy…" at bounding box center [818, 195] width 220 height 334
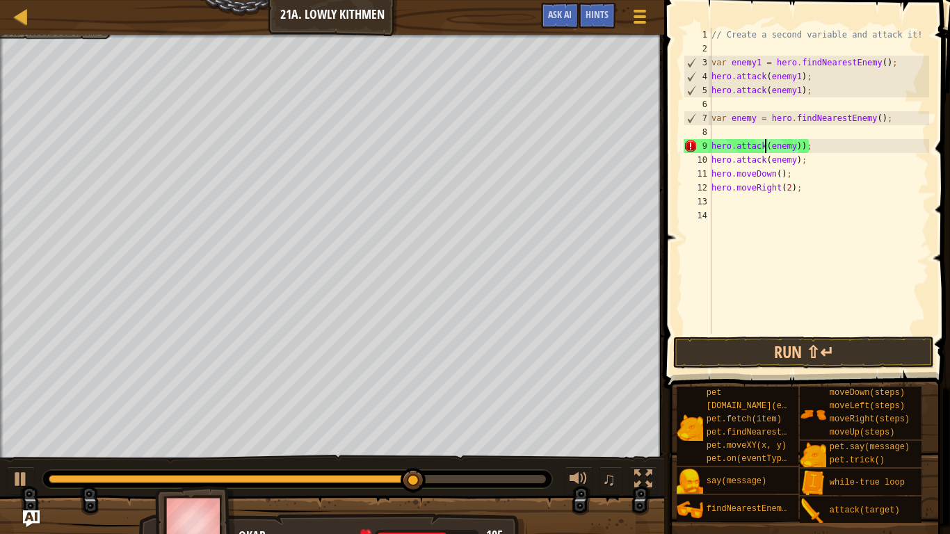
click at [801, 145] on div "// Create a second variable and attack it! var enemy1 = hero . findNearestEnemy…" at bounding box center [818, 195] width 220 height 334
type textarea "hero.attack(enemy);"
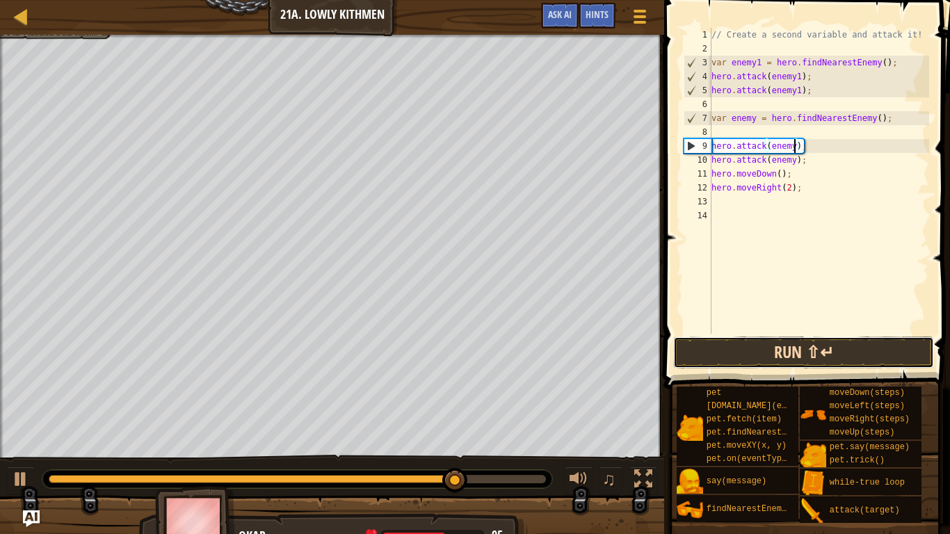
click at [804, 350] on button "Run ⇧↵" at bounding box center [803, 352] width 261 height 32
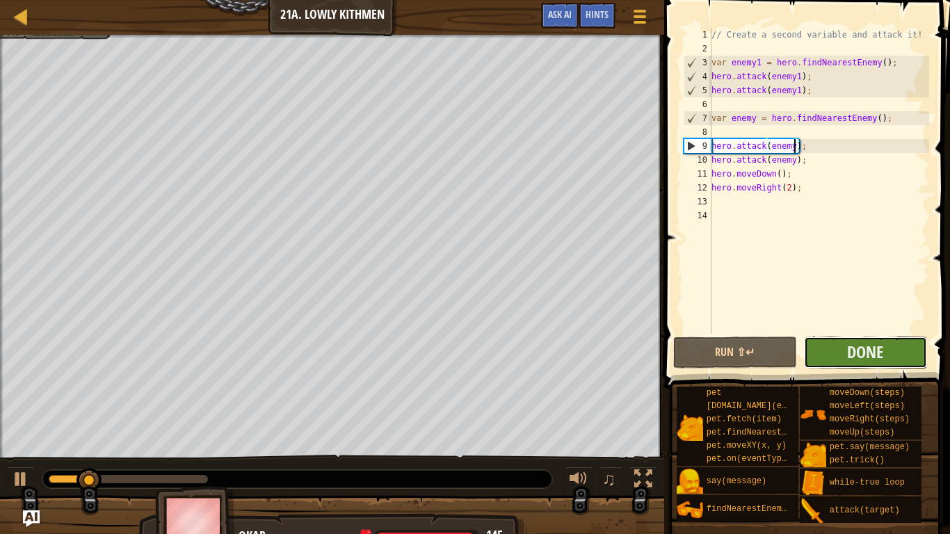
click at [832, 346] on button "Done" at bounding box center [866, 352] width 124 height 32
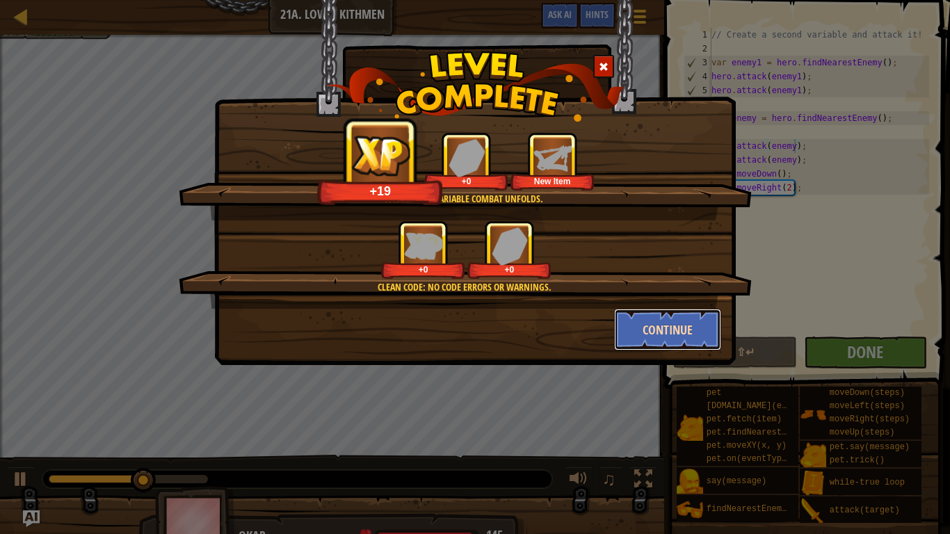
click at [656, 329] on button "Continue" at bounding box center [668, 330] width 108 height 42
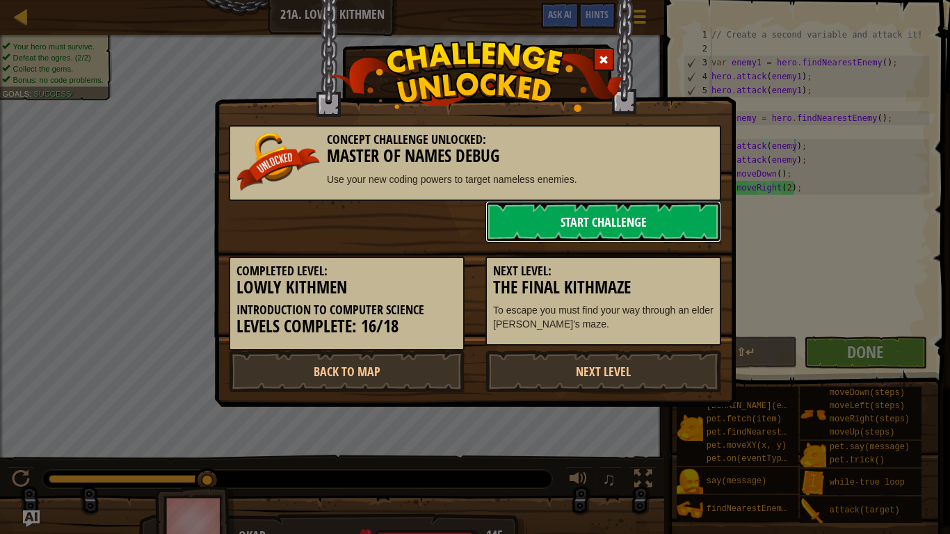
click at [610, 238] on link "Start Challenge" at bounding box center [603, 222] width 236 height 42
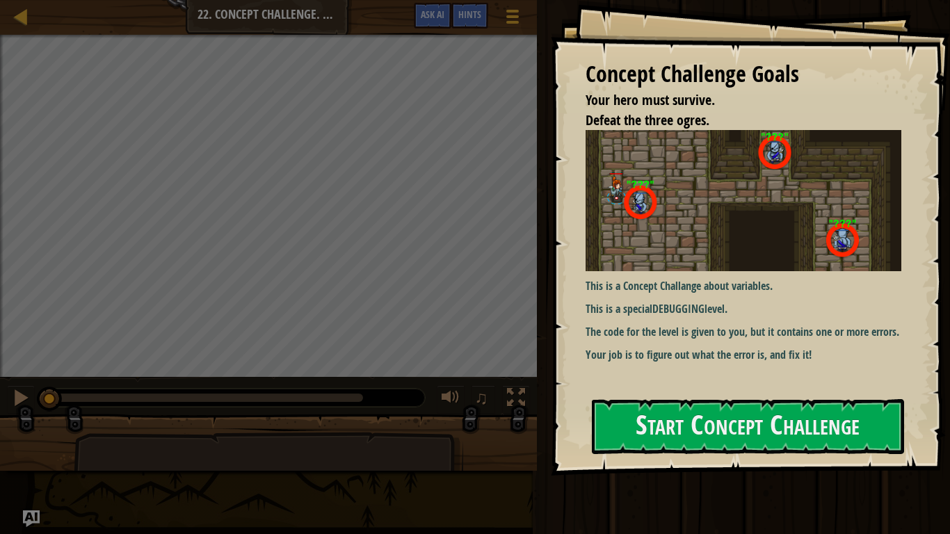
click at [652, 243] on img at bounding box center [743, 200] width 316 height 141
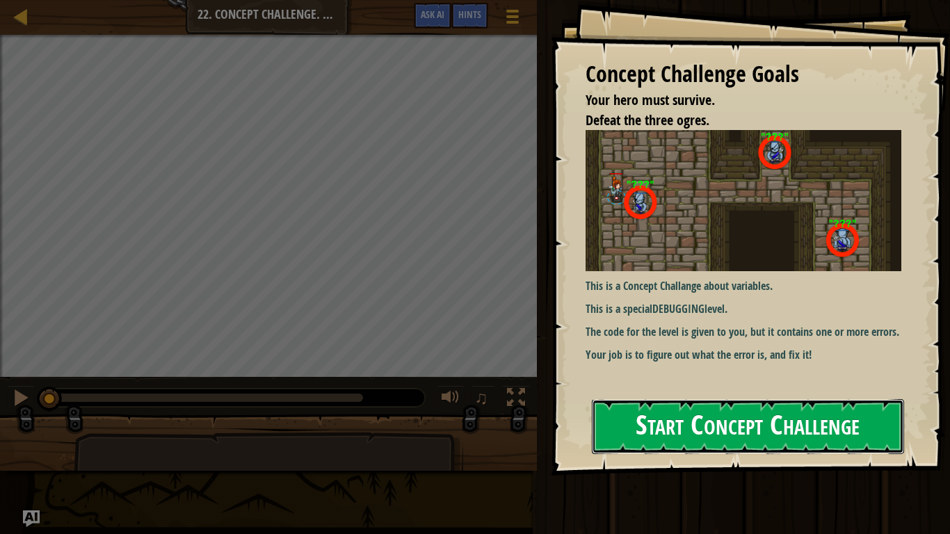
click at [649, 409] on button "Start Concept Challenge" at bounding box center [748, 426] width 312 height 55
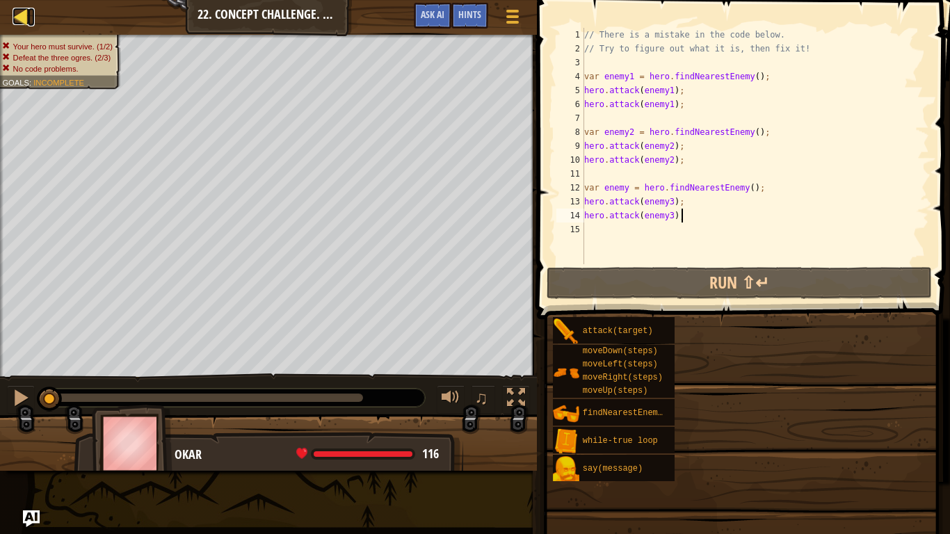
click at [24, 18] on div at bounding box center [21, 16] width 17 height 17
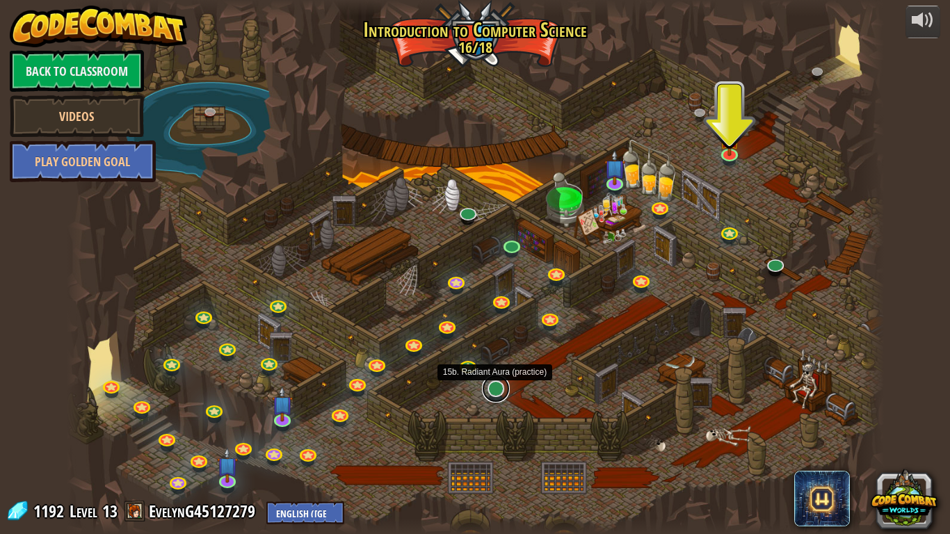
click at [500, 384] on link at bounding box center [496, 389] width 28 height 28
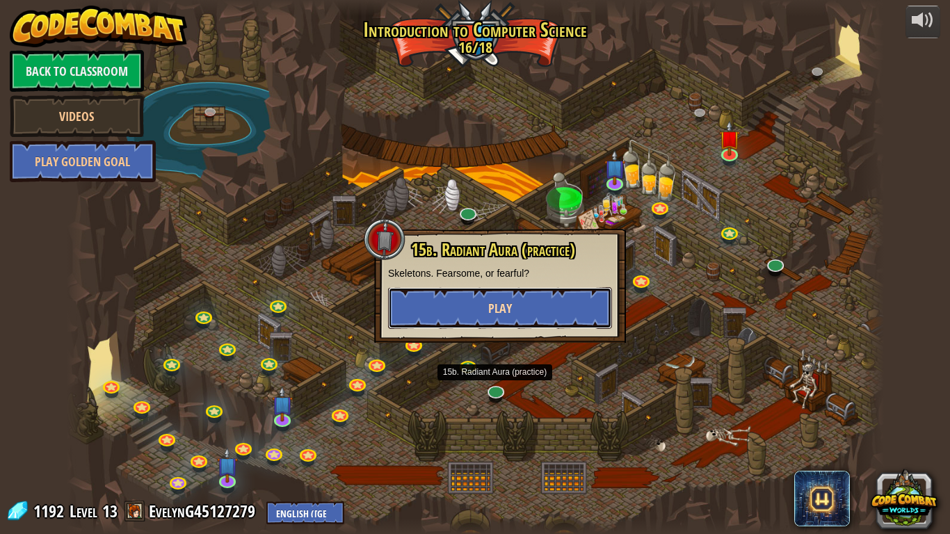
click at [495, 316] on span "Play" at bounding box center [500, 308] width 24 height 17
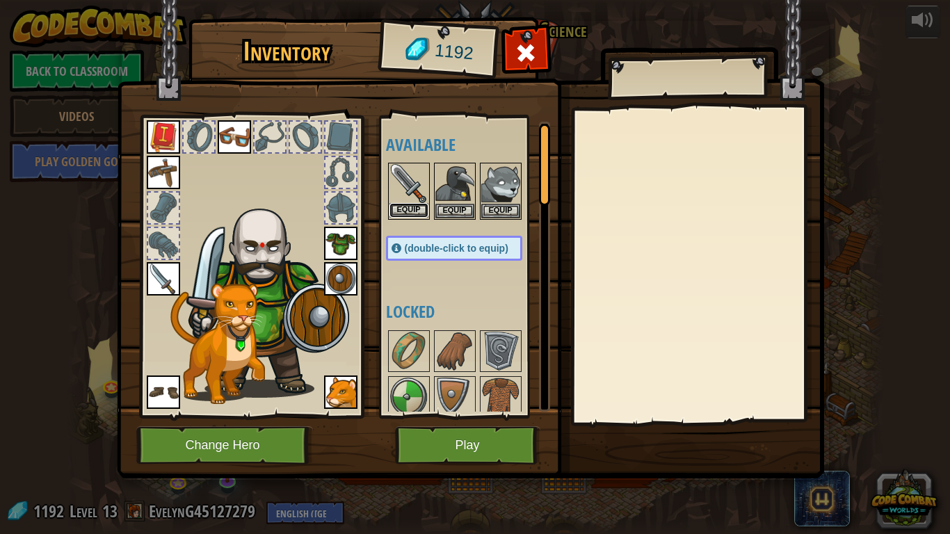
click at [409, 209] on button "Equip" at bounding box center [408, 210] width 39 height 15
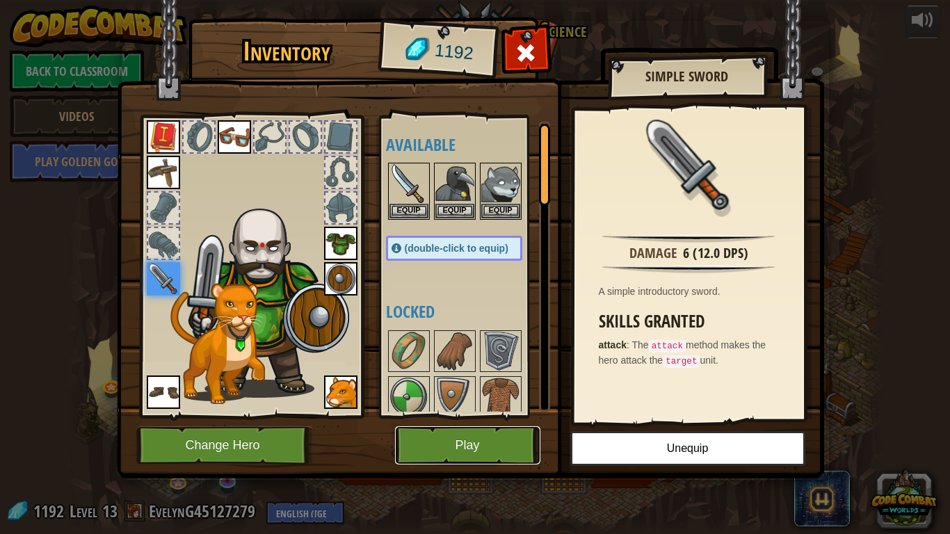
click at [455, 416] on button "Play" at bounding box center [467, 445] width 145 height 38
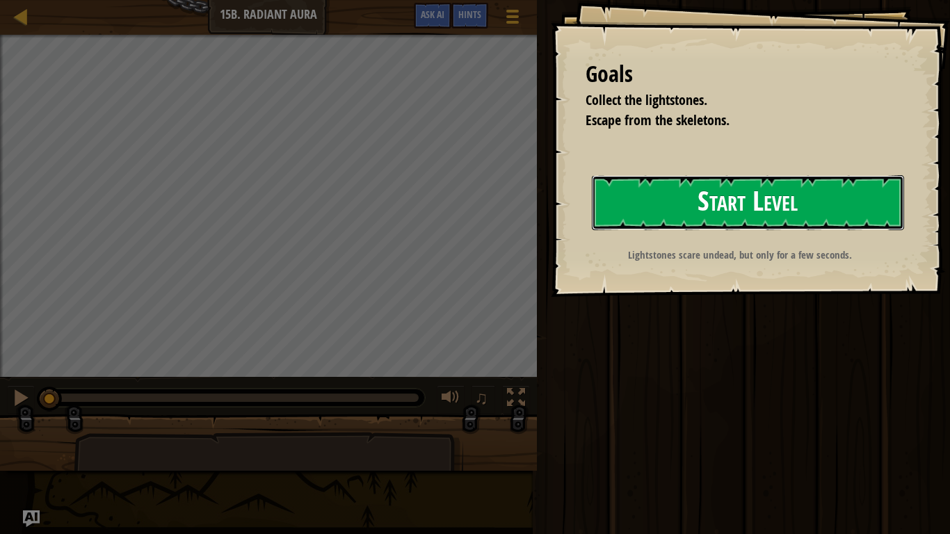
click at [754, 193] on button "Start Level" at bounding box center [748, 202] width 312 height 55
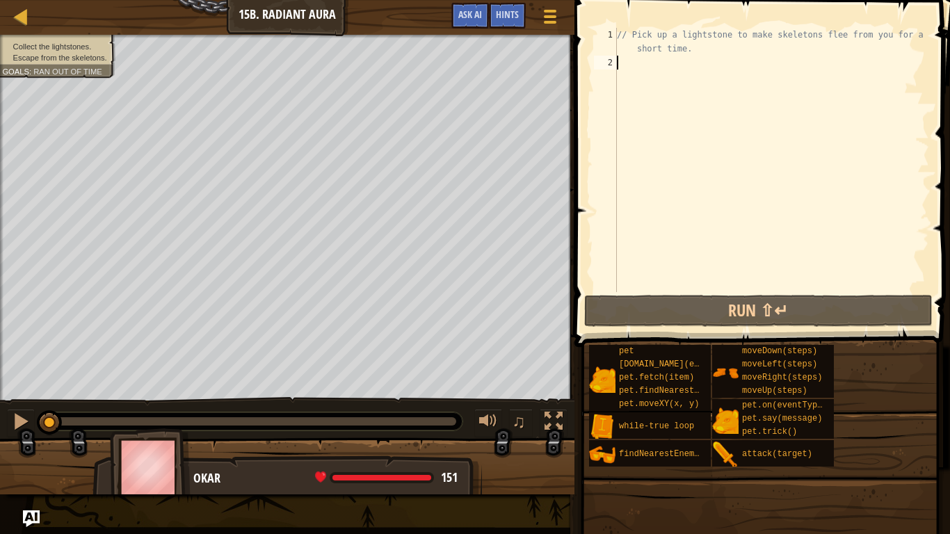
scroll to position [6, 0]
type textarea "fi"
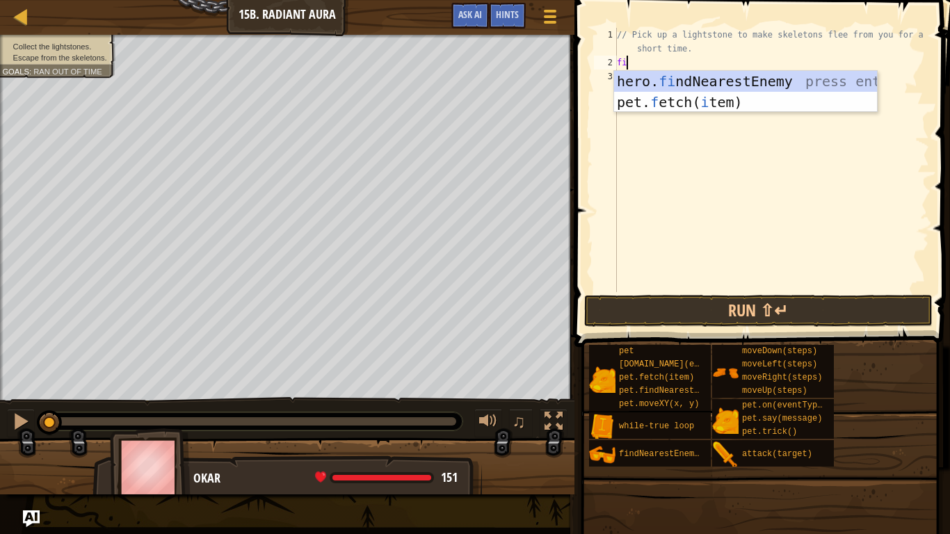
scroll to position [6, 1]
click at [719, 80] on div "hero. fi ndNearestEnemy press enter pet. f etch( i tem) press enter" at bounding box center [745, 112] width 263 height 83
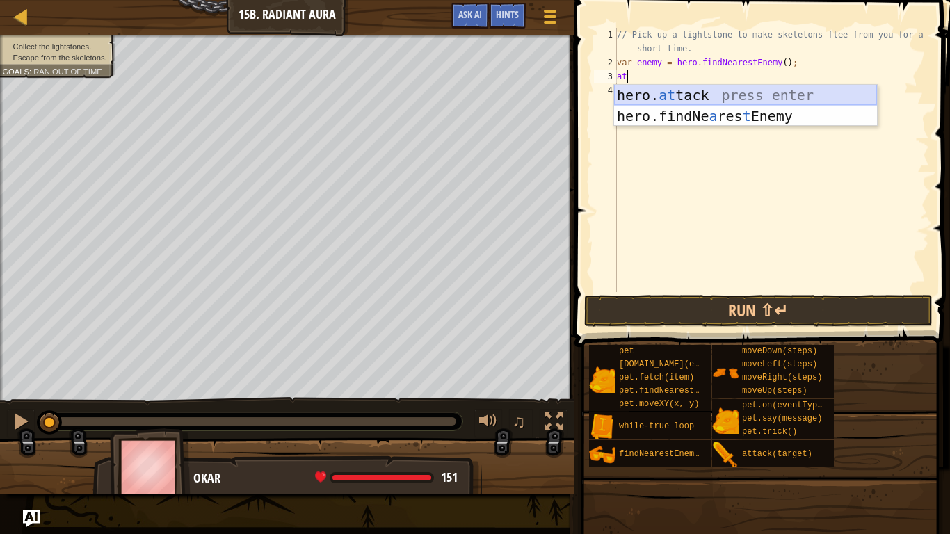
click at [723, 89] on div "hero. at tack press enter hero.findNe a res t Enemy press enter" at bounding box center [745, 126] width 263 height 83
type textarea "hero.attack(enemy);"
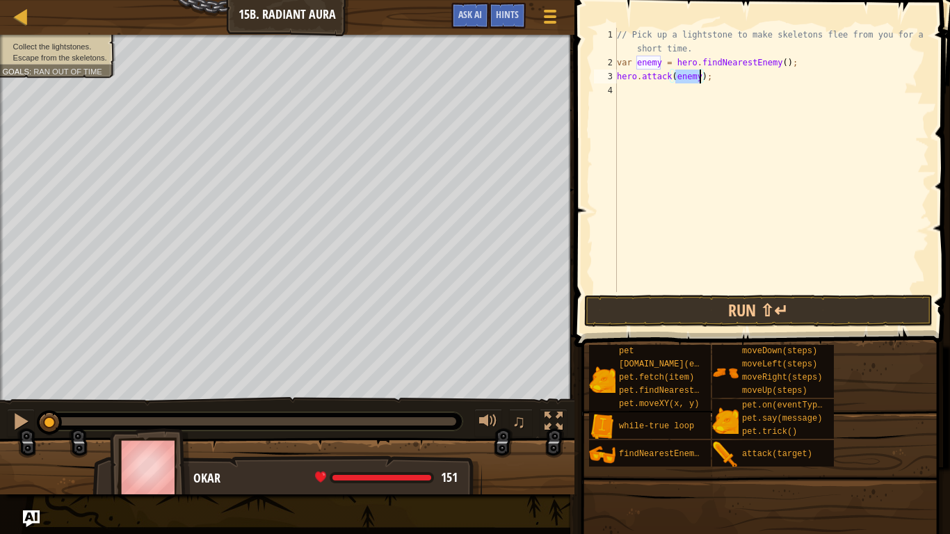
click at [722, 88] on div "// Pick up a lightstone to make skeletons flee from you for a short time. var e…" at bounding box center [771, 181] width 315 height 306
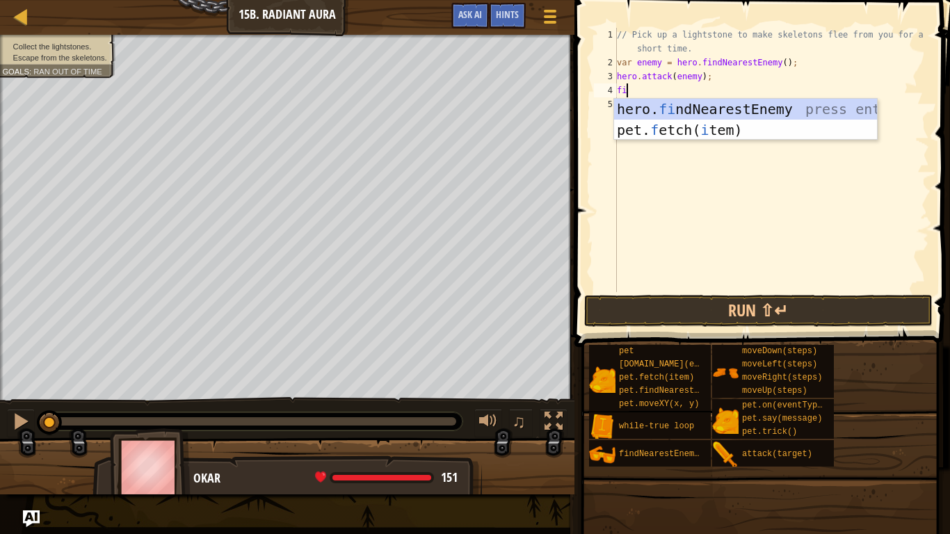
type textarea "f"
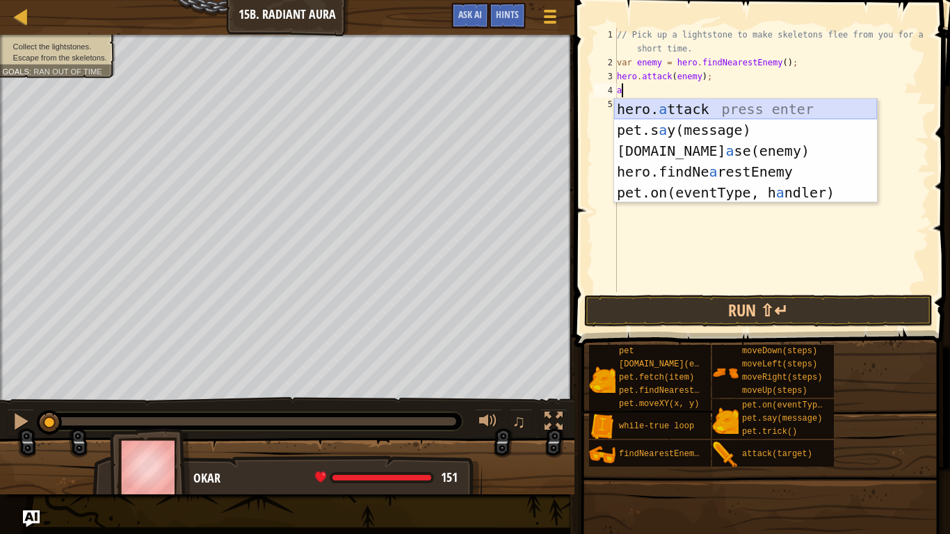
click at [709, 101] on div "hero. a ttack press enter pet.s a y(message) press enter [DOMAIN_NAME] a se(ene…" at bounding box center [745, 172] width 263 height 146
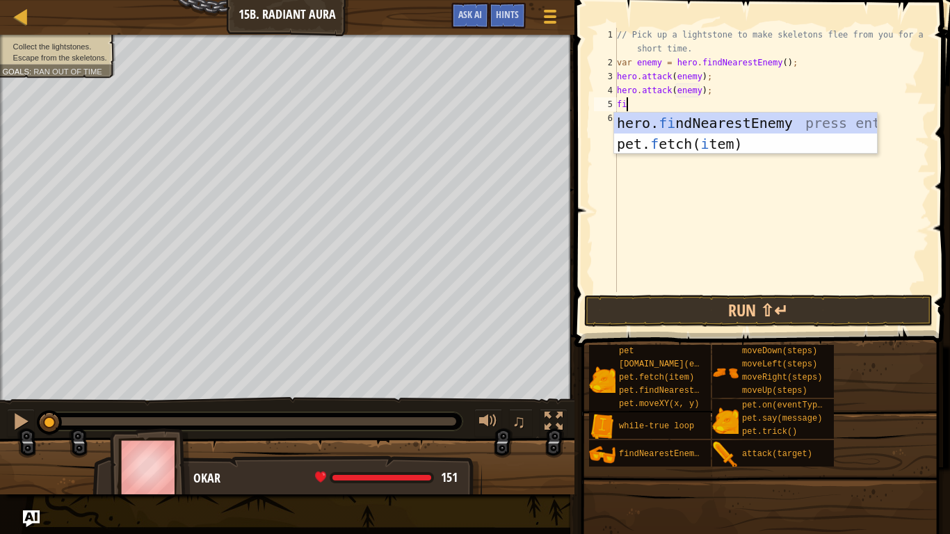
type textarea "hero.attack(enemy);fin"
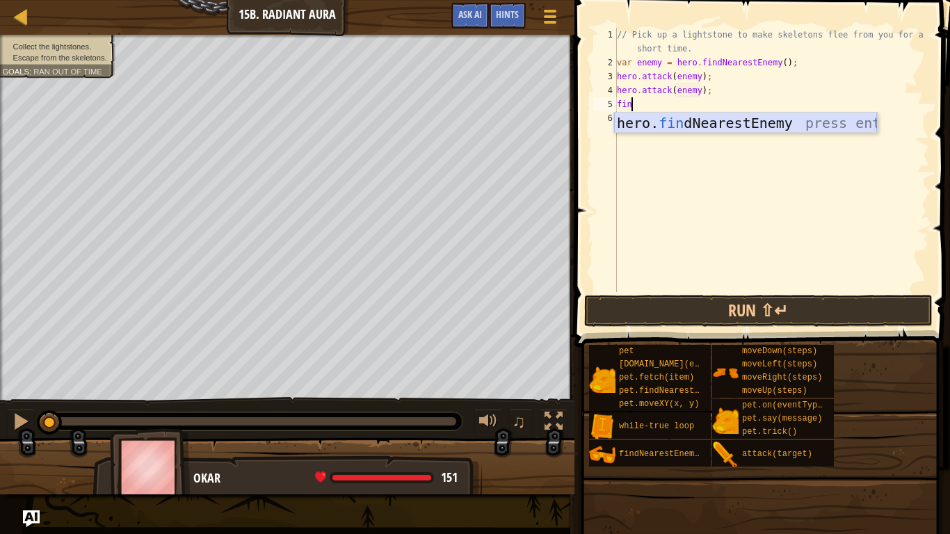
click at [723, 123] on div "hero. fin dNearestEnemy press enter" at bounding box center [745, 144] width 263 height 63
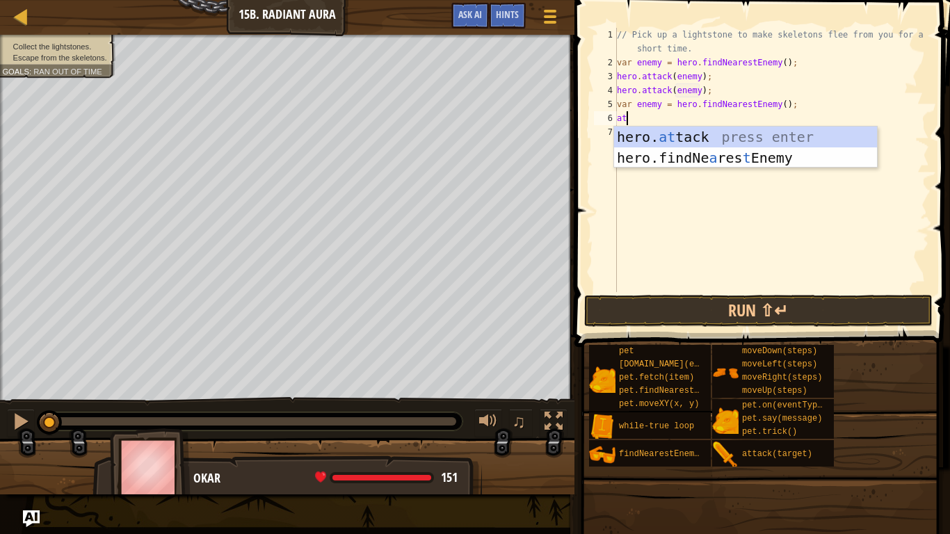
scroll to position [6, 1]
click at [726, 134] on div "hero. at tack press enter hero.findNe a res t Enemy press enter" at bounding box center [745, 168] width 263 height 83
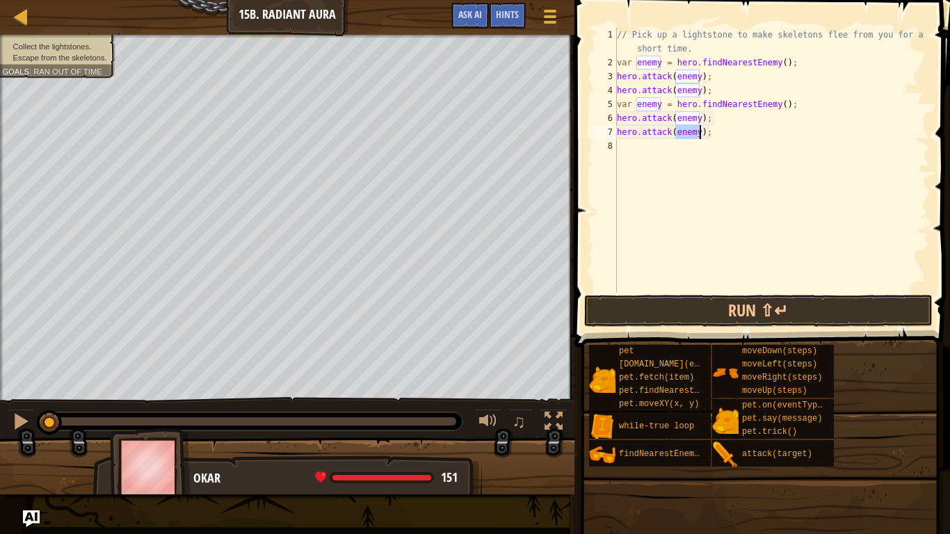
scroll to position [6, 13]
click at [706, 300] on button "Run ⇧↵" at bounding box center [758, 311] width 348 height 32
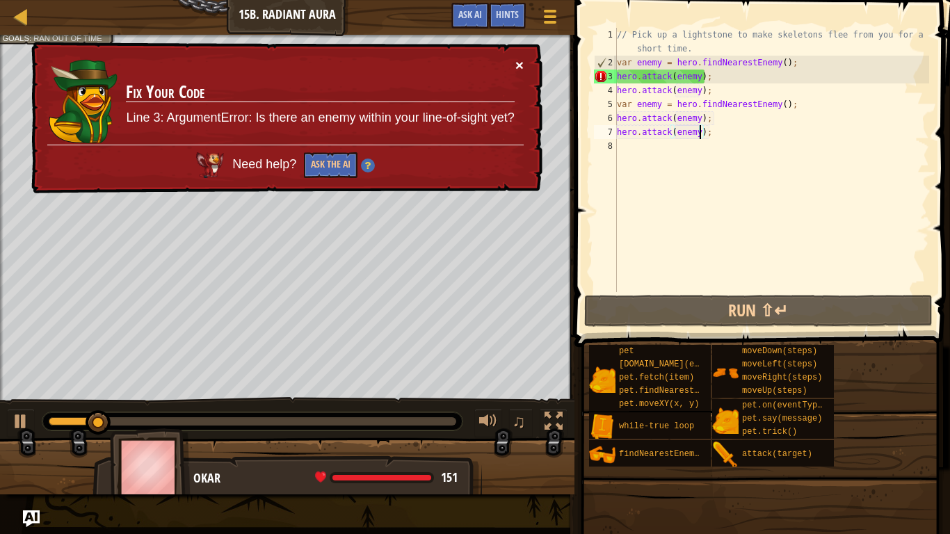
click at [523, 65] on button "×" at bounding box center [519, 65] width 8 height 15
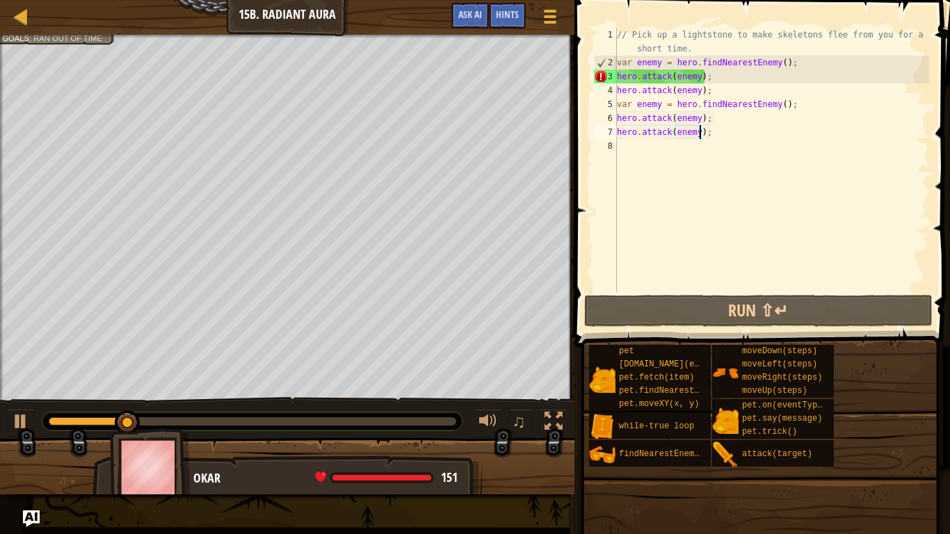
click at [809, 56] on div "// Pick up a lightstone to make skeletons flee from you for a short time. var e…" at bounding box center [771, 181] width 315 height 306
click at [615, 64] on div "2" at bounding box center [605, 63] width 22 height 14
type textarea "var enemy = hero.findNearestEnemy();"
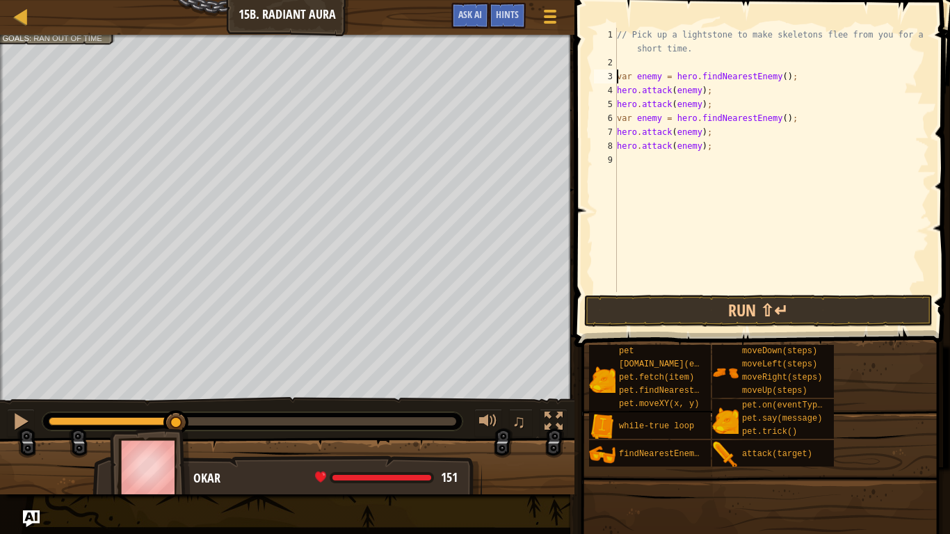
click at [624, 60] on div "// Pick up a lightstone to make skeletons flee from you for a short time. var e…" at bounding box center [771, 181] width 315 height 306
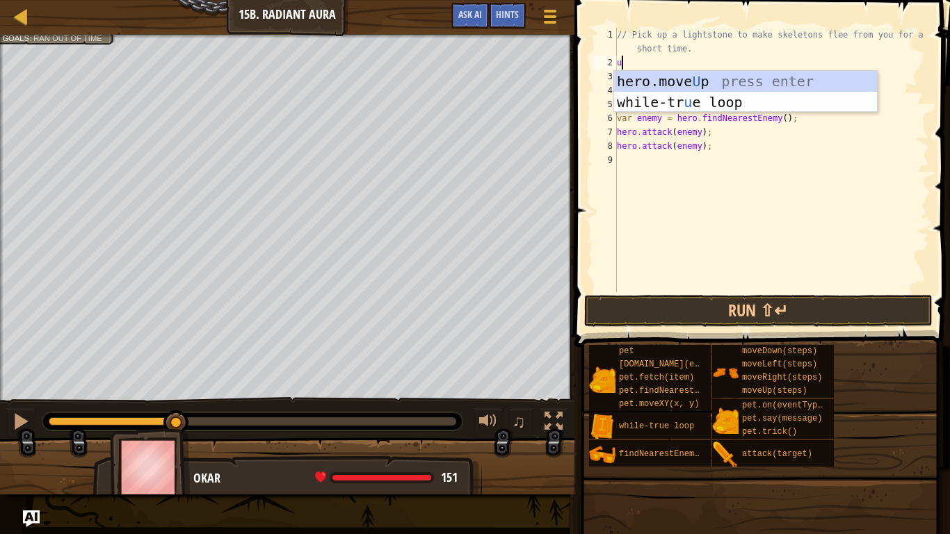
type textarea "up"
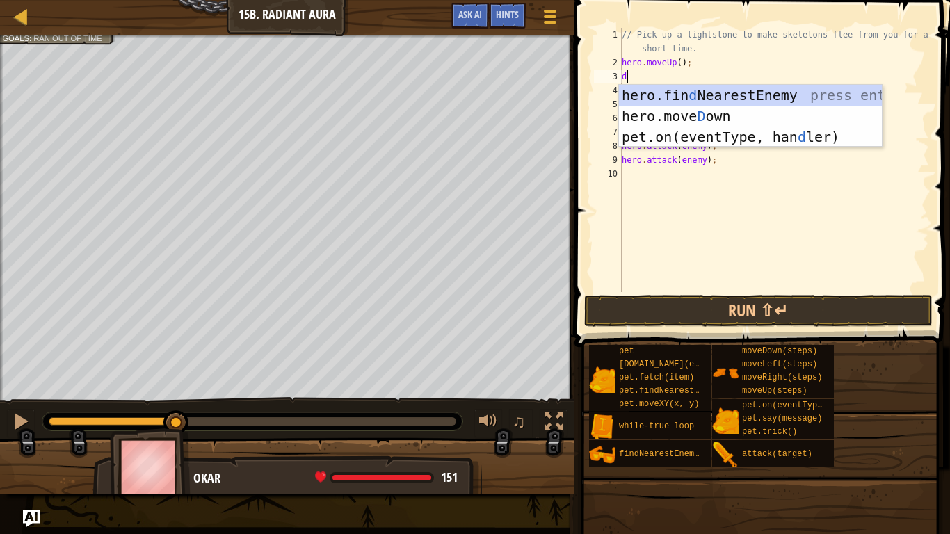
scroll to position [6, 1]
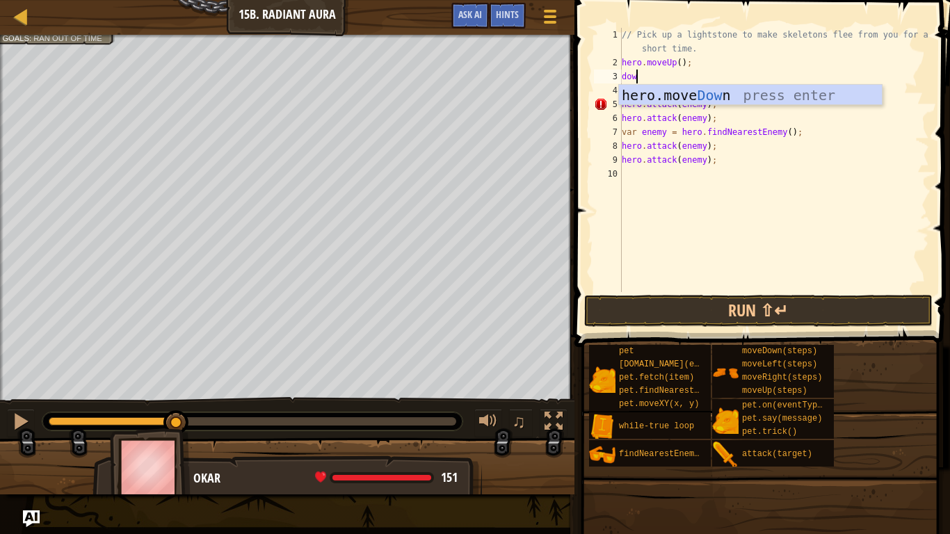
type textarea "down"
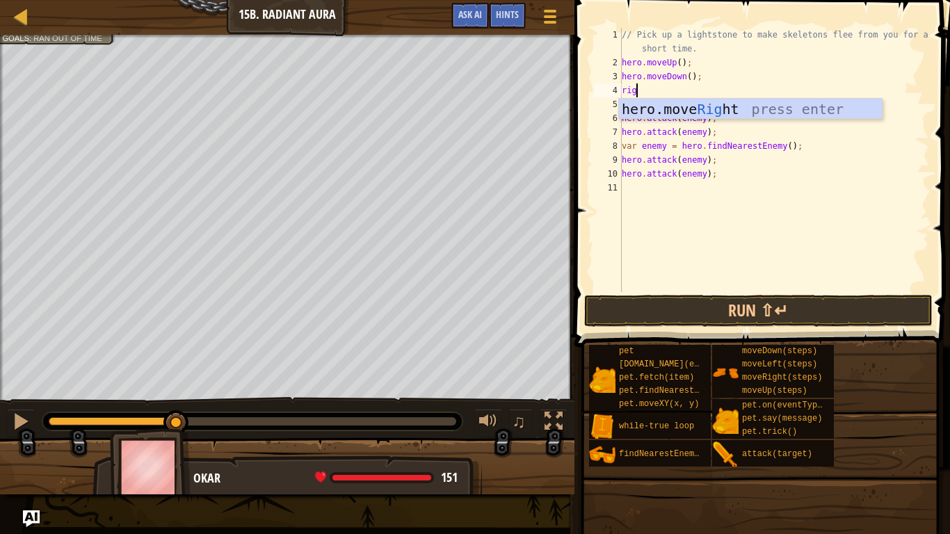
type textarea "right"
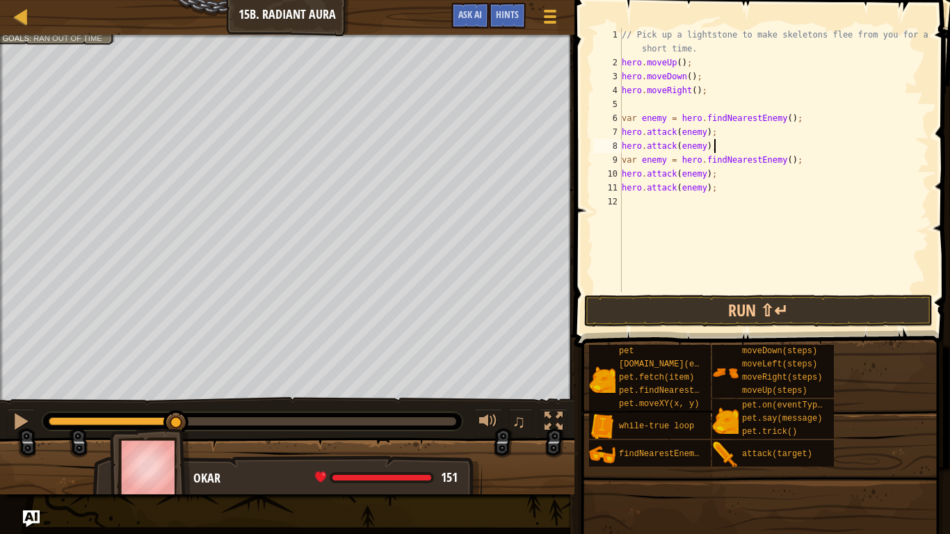
click at [721, 145] on div "// Pick up a lightstone to make skeletons flee from you for a short time. hero …" at bounding box center [774, 181] width 310 height 306
type textarea "hero.attack(enemy);"
click at [622, 120] on div "// Pick up a lightstone to make skeletons flee from you for a short time. hero …" at bounding box center [774, 181] width 310 height 306
type textarea "var enemy = hero.findNearestEnemy();"
click at [631, 146] on div "// Pick up a lightstone to make skeletons flee from you for a short time. hero …" at bounding box center [774, 181] width 310 height 306
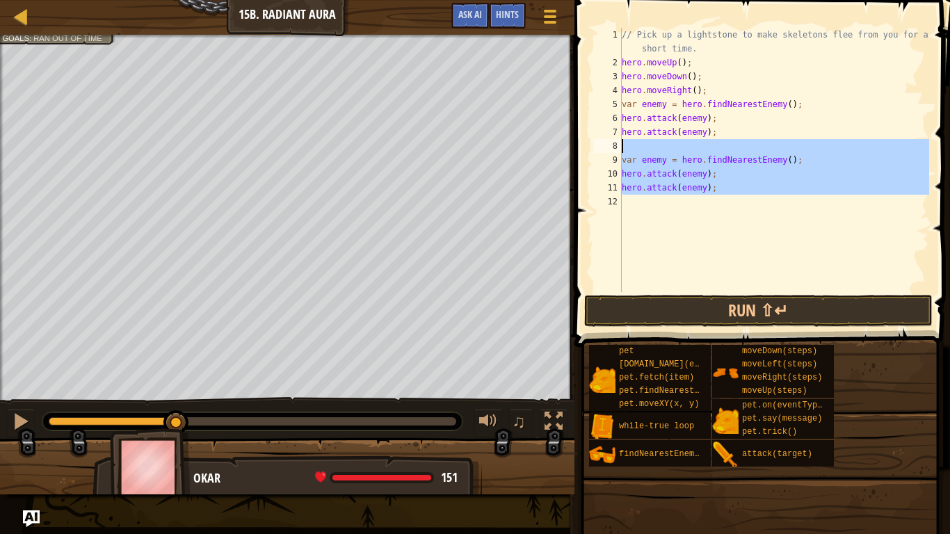
drag, startPoint x: 717, startPoint y: 196, endPoint x: 578, endPoint y: 150, distance: 146.4
click at [578, 150] on div "1 2 3 4 5 6 7 8 9 10 11 12 // Pick up a lightstone to make skeletons flee from …" at bounding box center [760, 201] width 380 height 388
type textarea "var enemy = hero.findNearestEnemy();"
type textarea "\"
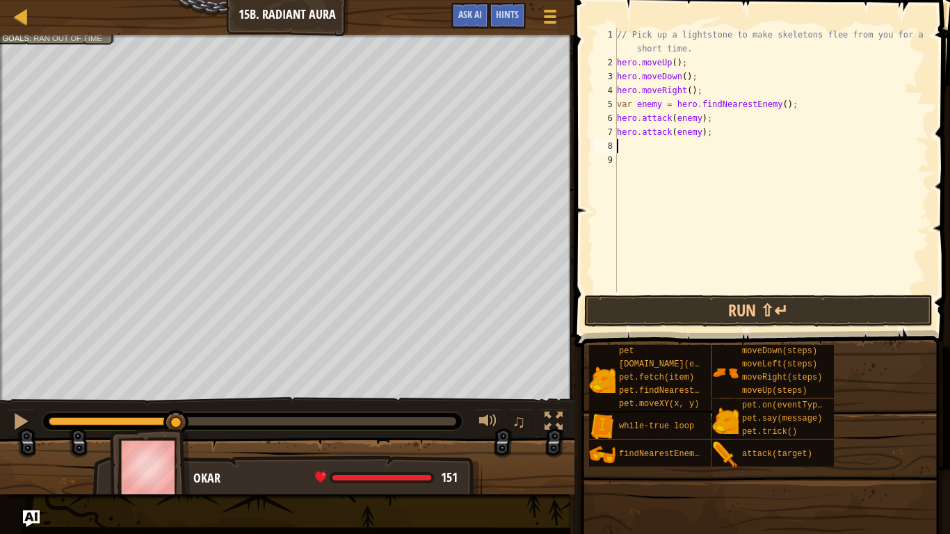
click at [620, 43] on div "// Pick up a lightstone to make skeletons flee from you for a short time. hero …" at bounding box center [771, 181] width 315 height 306
click at [614, 46] on div "1" at bounding box center [605, 42] width 23 height 28
click at [618, 45] on div "// Pick up a lightstone to make skeletons flee from you for a short time. hero …" at bounding box center [771, 181] width 315 height 306
click at [757, 298] on button "Run ⇧↵" at bounding box center [758, 311] width 348 height 32
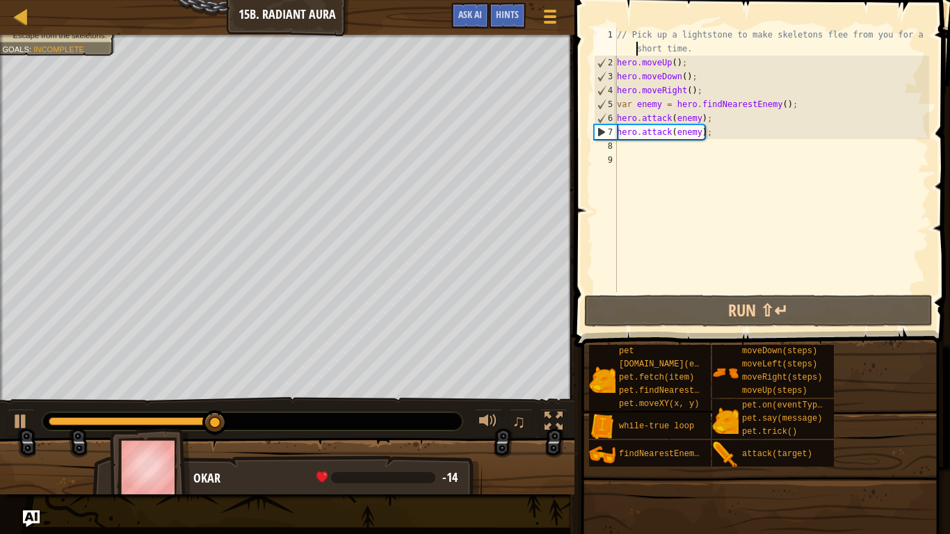
click at [722, 131] on div "// Pick up a lightstone to make skeletons flee from you for a short time. hero …" at bounding box center [771, 181] width 315 height 306
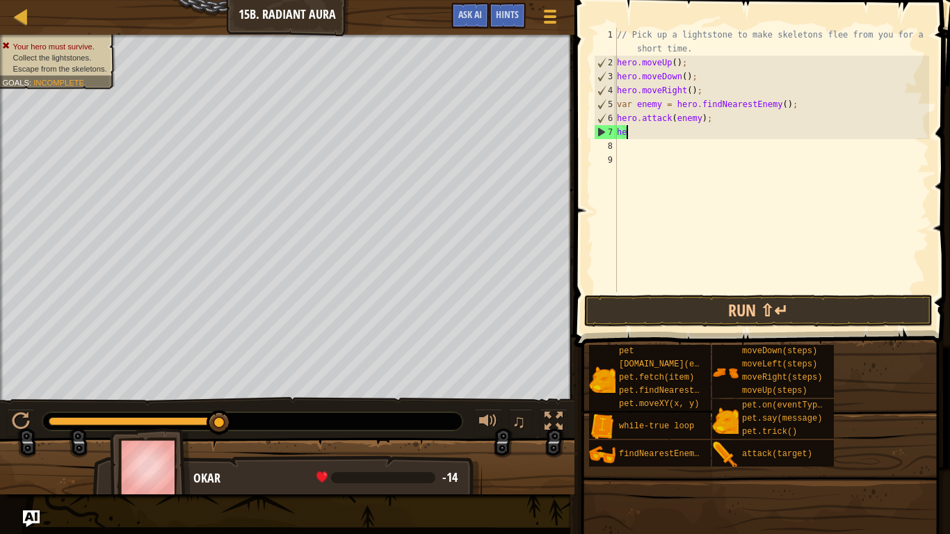
type textarea "h"
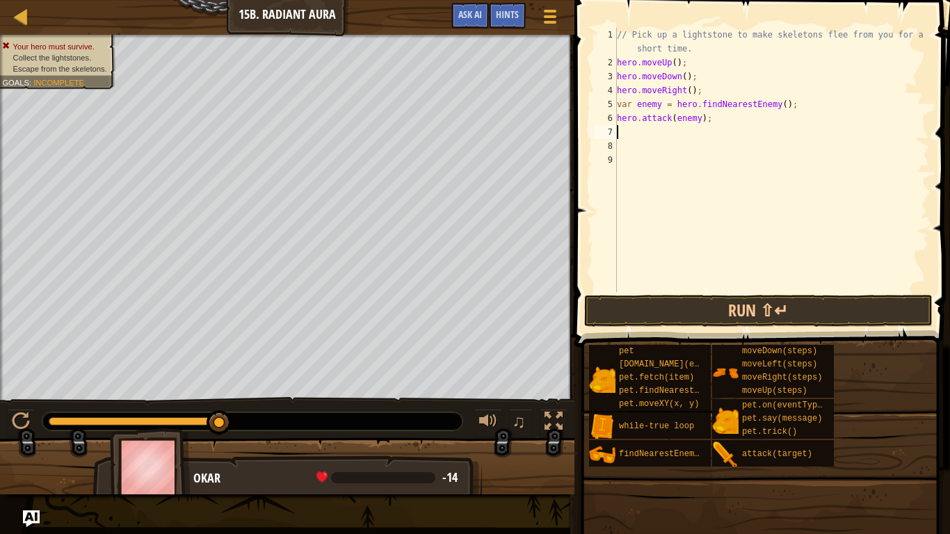
click at [717, 127] on div "// Pick up a lightstone to make skeletons flee from you for a short time. hero …" at bounding box center [771, 181] width 315 height 306
click at [713, 122] on div "// Pick up a lightstone to make skeletons flee from you for a short time. hero …" at bounding box center [771, 181] width 315 height 306
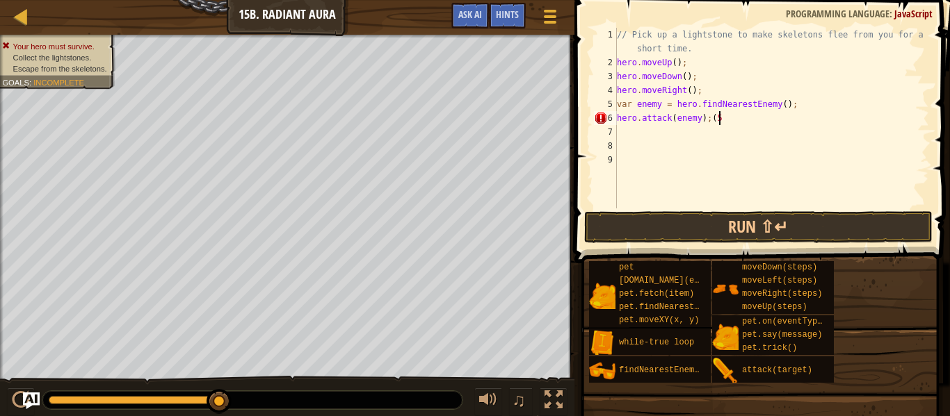
scroll to position [6, 15]
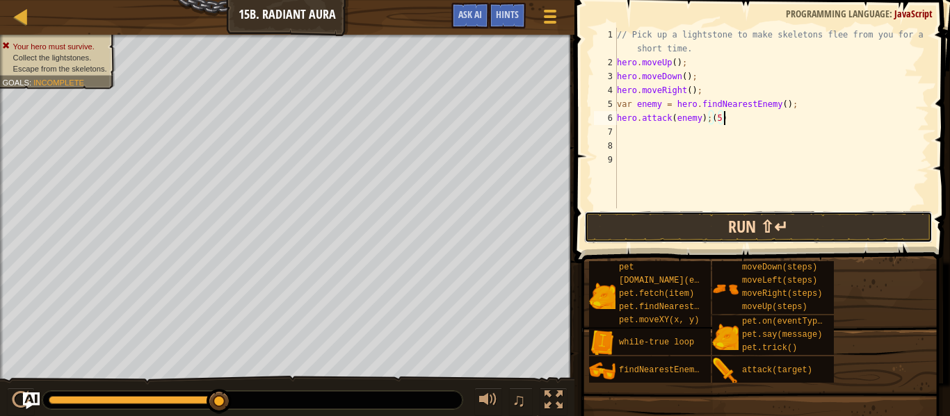
click at [683, 226] on button "Run ⇧↵" at bounding box center [758, 227] width 348 height 32
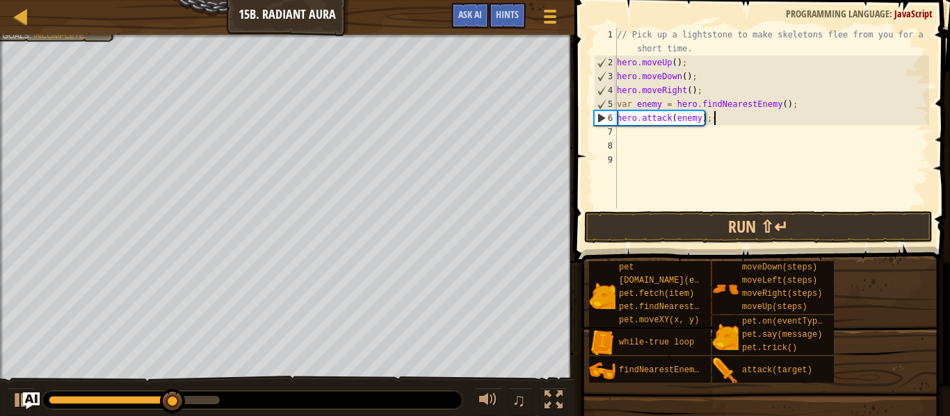
scroll to position [6, 13]
type textarea "hero.attack(enemy);(4"
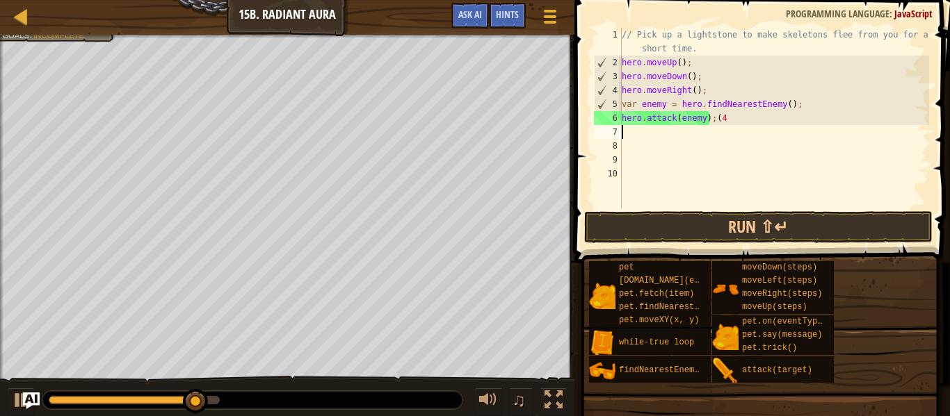
scroll to position [6, 0]
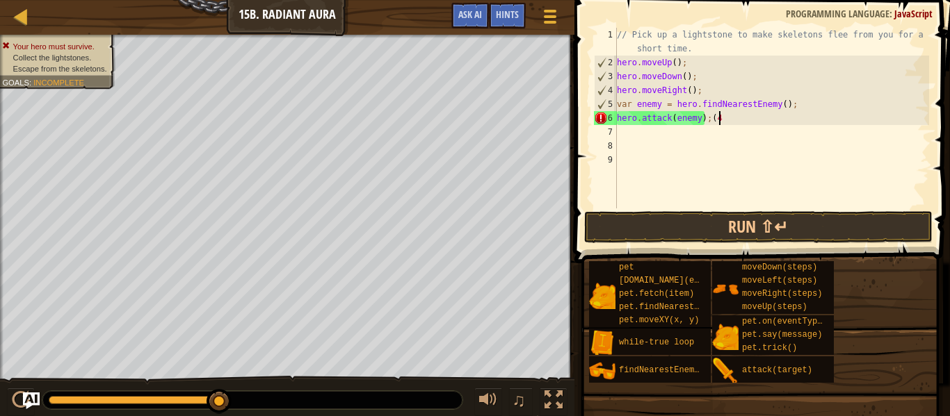
type textarea "hero.attack(enemy);(40"
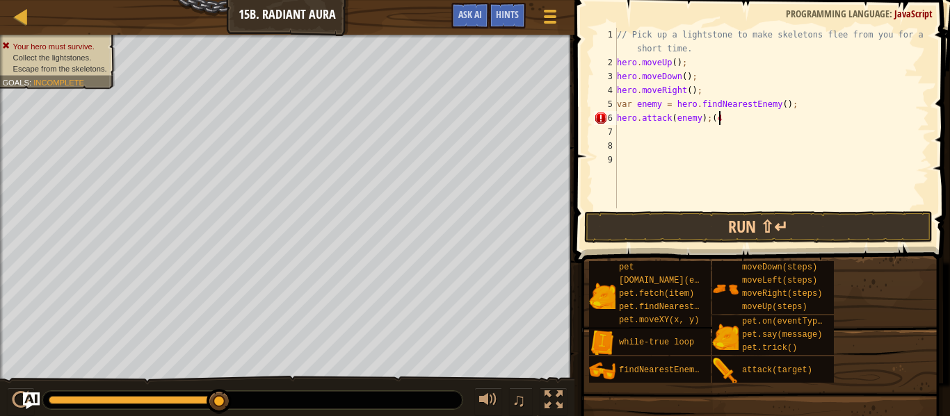
scroll to position [6, 15]
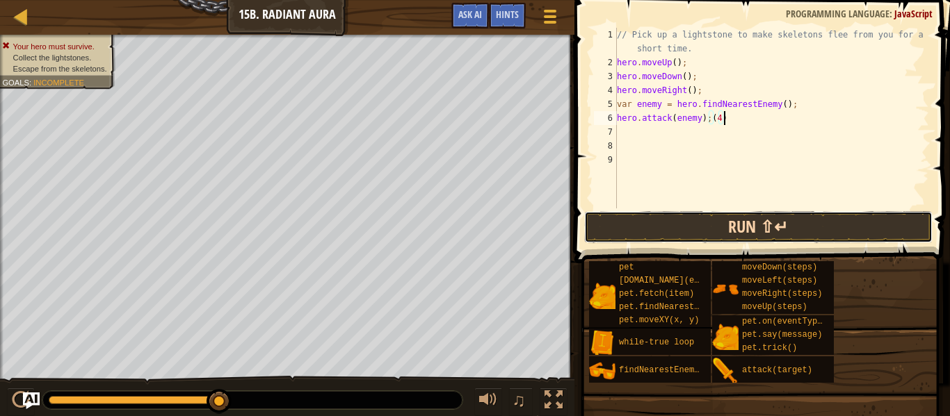
click at [729, 217] on button "Run ⇧↵" at bounding box center [758, 227] width 348 height 32
type textarea "hero.attack(enemy);"
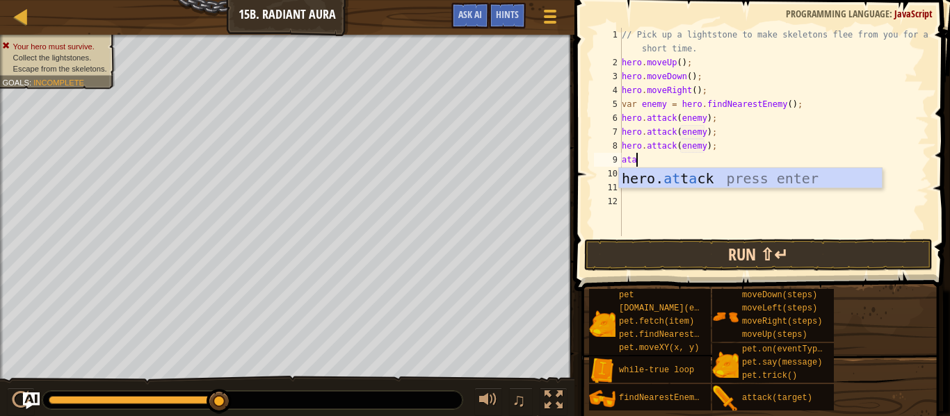
type textarea "hero.attack(enemy);"
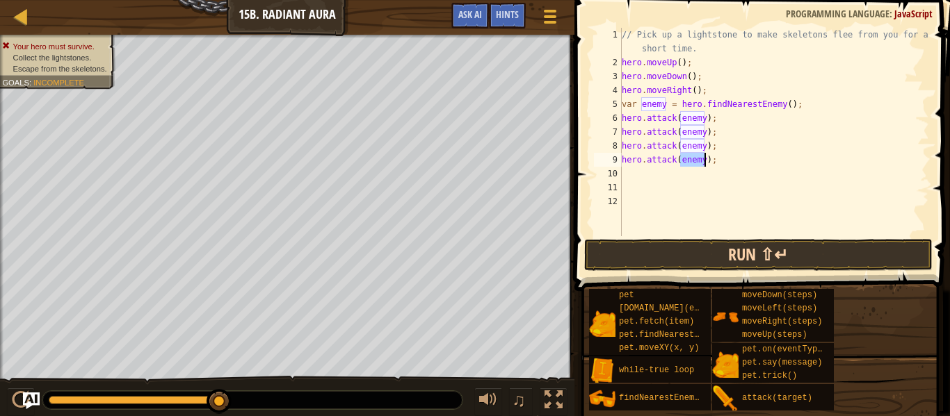
scroll to position [6, 13]
click at [776, 245] on button "Run ⇧↵" at bounding box center [758, 255] width 348 height 32
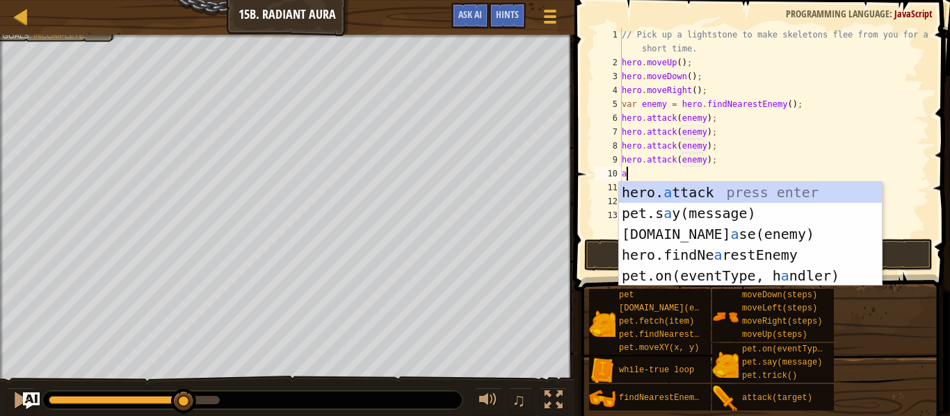
scroll to position [6, 1]
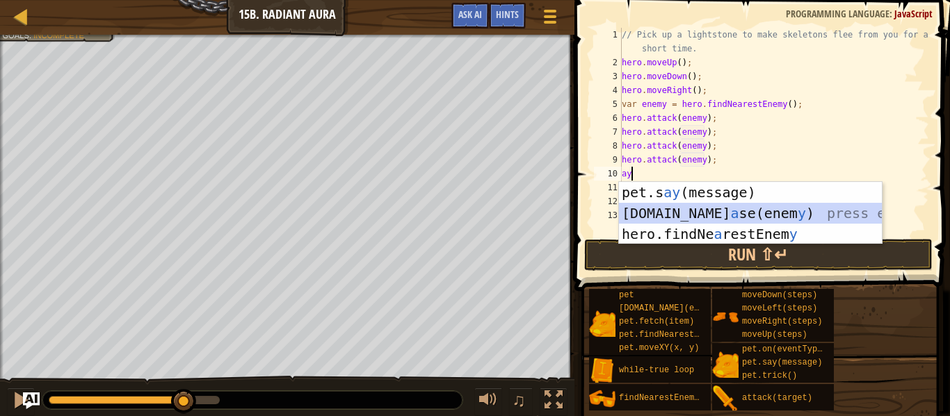
click at [783, 217] on div "pet.s ay (message) press enter [DOMAIN_NAME] a se(enem y ) press enter hero.fin…" at bounding box center [750, 234] width 263 height 104
type textarea "[DOMAIN_NAME](enemy);"
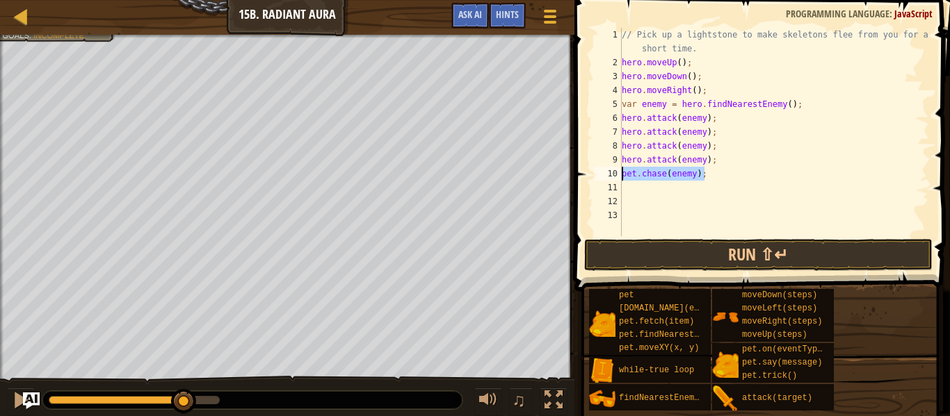
drag, startPoint x: 708, startPoint y: 174, endPoint x: 612, endPoint y: 179, distance: 96.8
click at [612, 179] on div "[DOMAIN_NAME](enemy); 1 2 3 4 5 6 7 8 9 10 11 12 13 // Pick up a lightstone to …" at bounding box center [760, 132] width 338 height 209
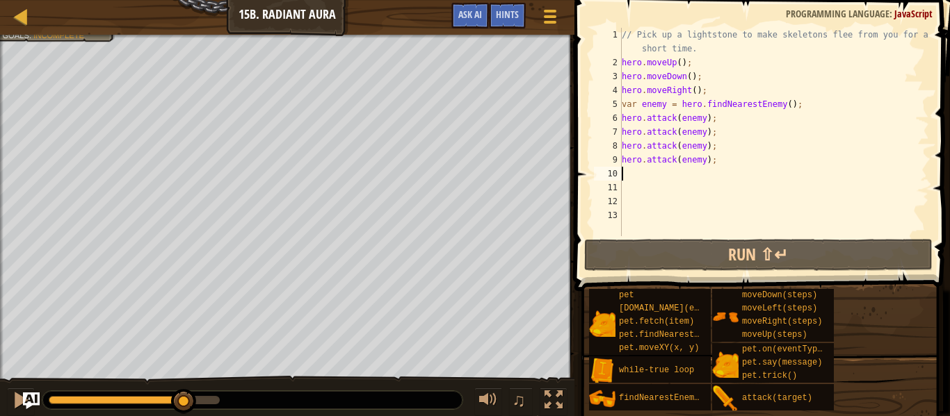
click at [799, 106] on div "// Pick up a lightstone to make skeletons flee from you for a short time. hero …" at bounding box center [774, 153] width 310 height 250
type textarea "var enemy = hero.findNearestEnemy();"
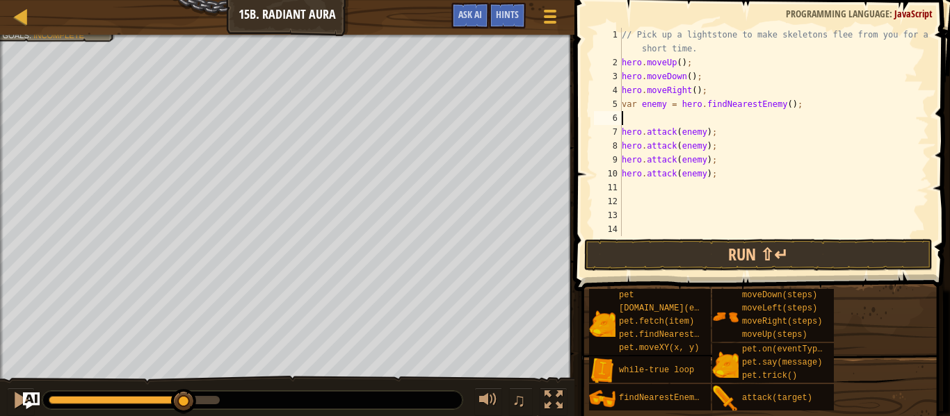
type textarea "p"
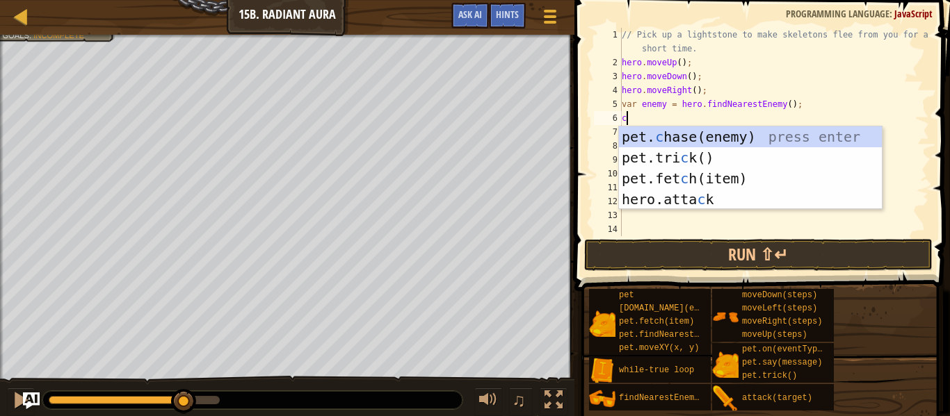
scroll to position [6, 1]
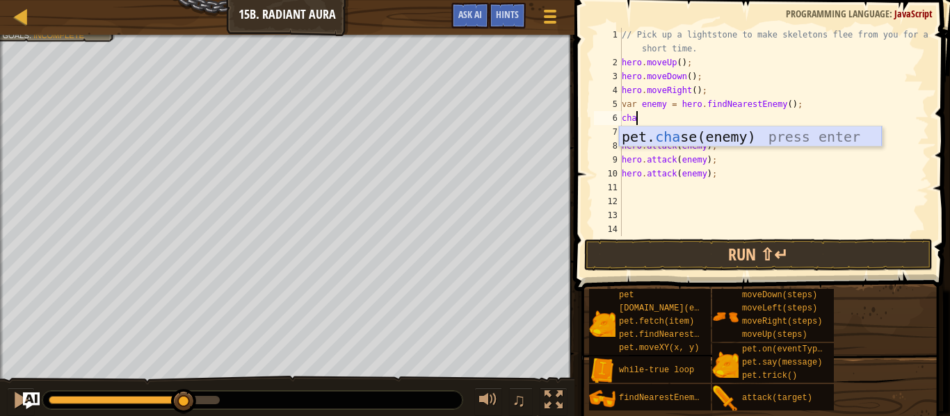
click at [758, 135] on div "pet. cha se(enemy) press enter" at bounding box center [750, 158] width 263 height 63
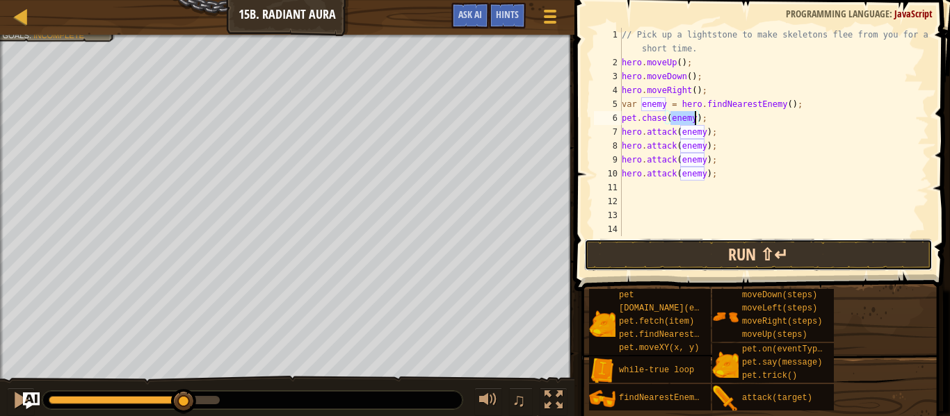
click at [763, 258] on button "Run ⇧↵" at bounding box center [758, 255] width 348 height 32
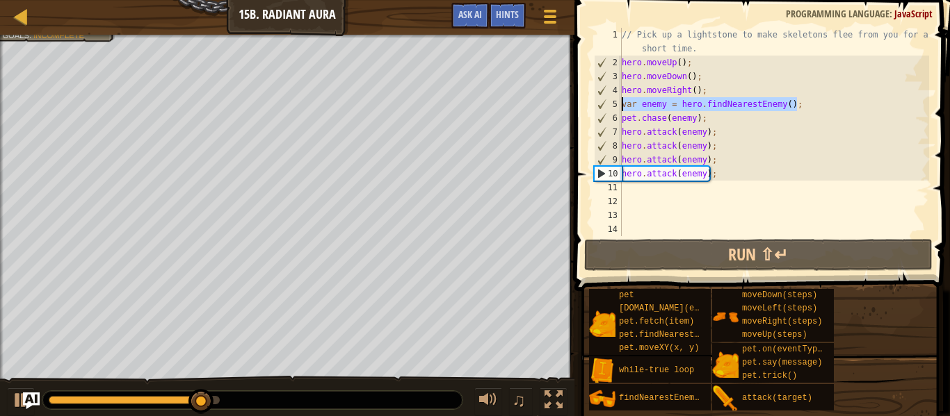
drag, startPoint x: 800, startPoint y: 101, endPoint x: 573, endPoint y: 104, distance: 227.3
click at [573, 104] on div "[DOMAIN_NAME](enemy); 1 2 3 4 5 6 7 8 9 10 11 12 13 14 // Pick up a lightstone …" at bounding box center [760, 173] width 380 height 332
type textarea "var enemy = hero.findNearestEnemy();"
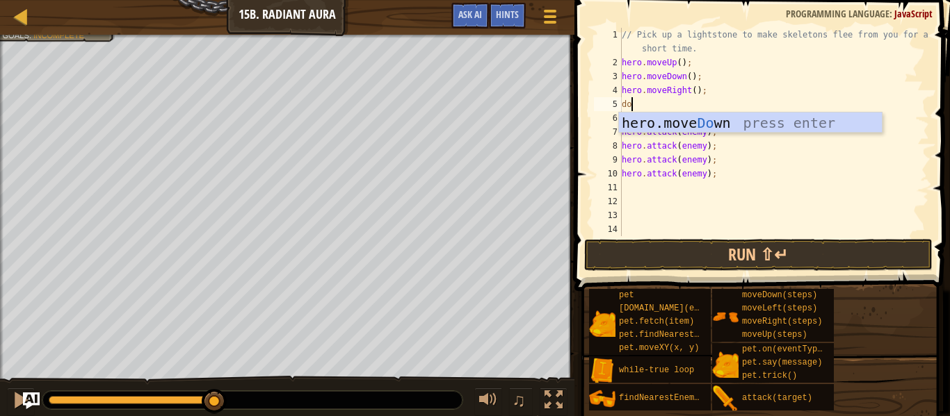
scroll to position [6, 2]
type textarea "down"
click at [727, 124] on div "hero.move Down press enter" at bounding box center [750, 144] width 263 height 63
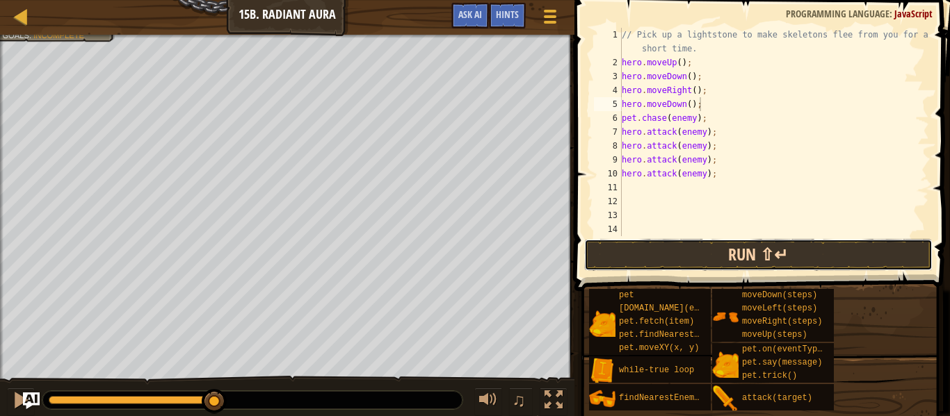
click at [757, 246] on button "Run ⇧↵" at bounding box center [758, 255] width 348 height 32
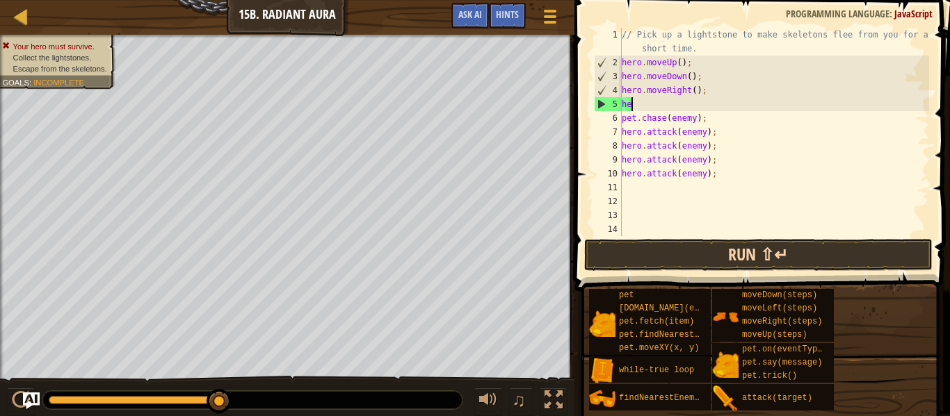
type textarea "h"
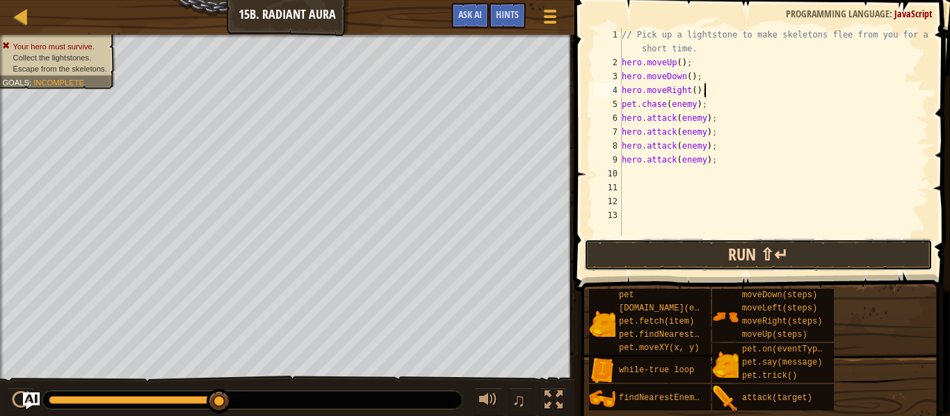
click at [770, 264] on button "Run ⇧↵" at bounding box center [758, 255] width 348 height 32
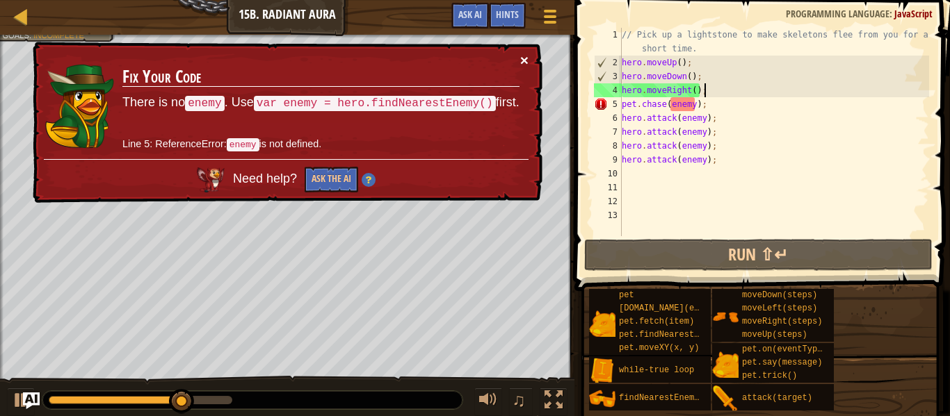
click at [520, 63] on button "×" at bounding box center [524, 60] width 8 height 15
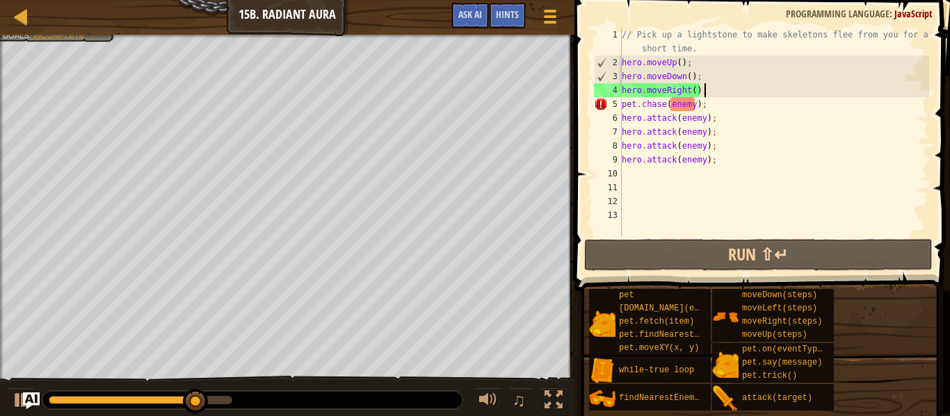
click at [788, 107] on div "// Pick up a lightstone to make skeletons flee from you for a short time. hero …" at bounding box center [774, 153] width 310 height 250
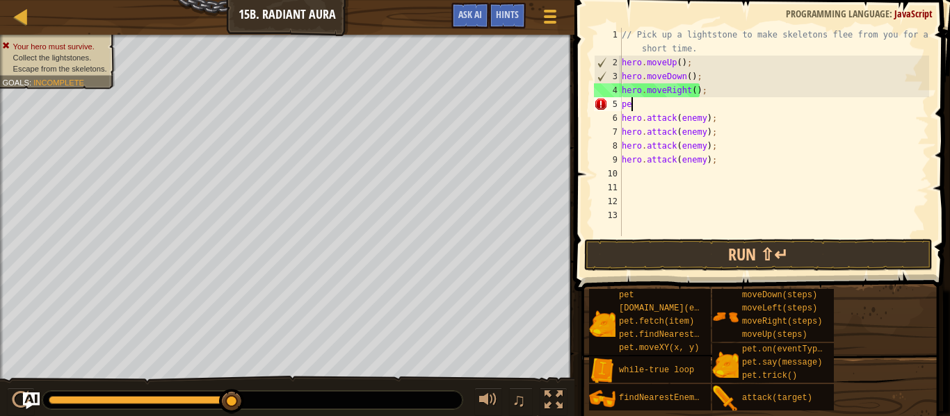
type textarea "p"
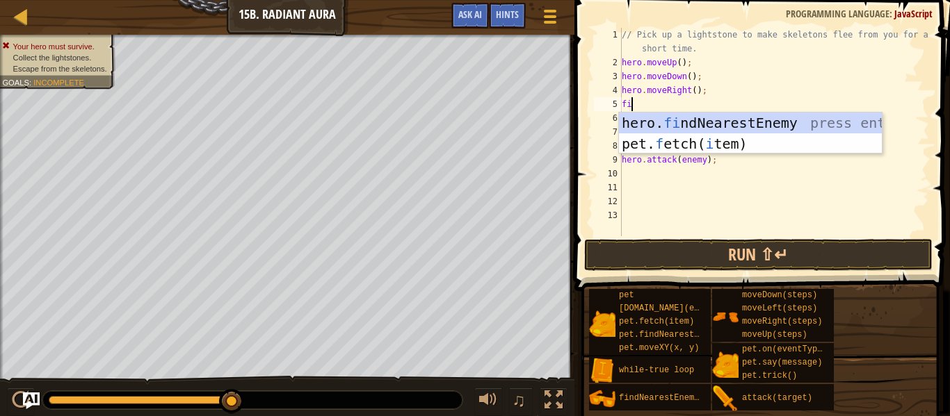
type textarea "fin"
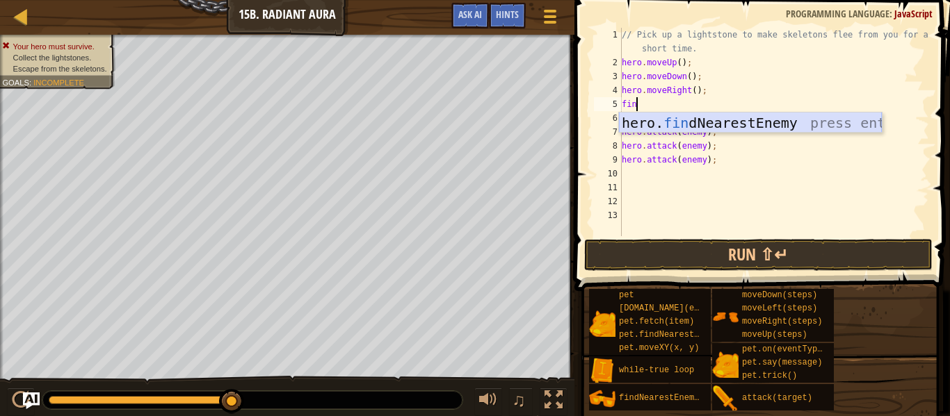
click at [861, 121] on div "hero. fin dNearestEnemy press enter" at bounding box center [750, 144] width 263 height 63
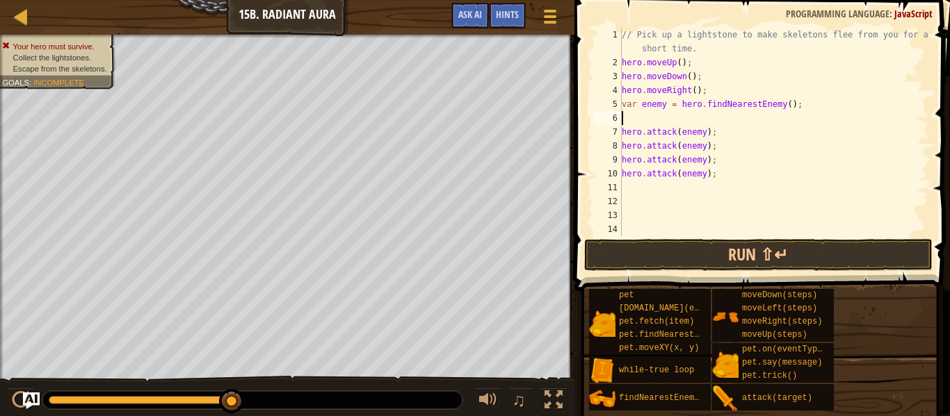
scroll to position [6, 0]
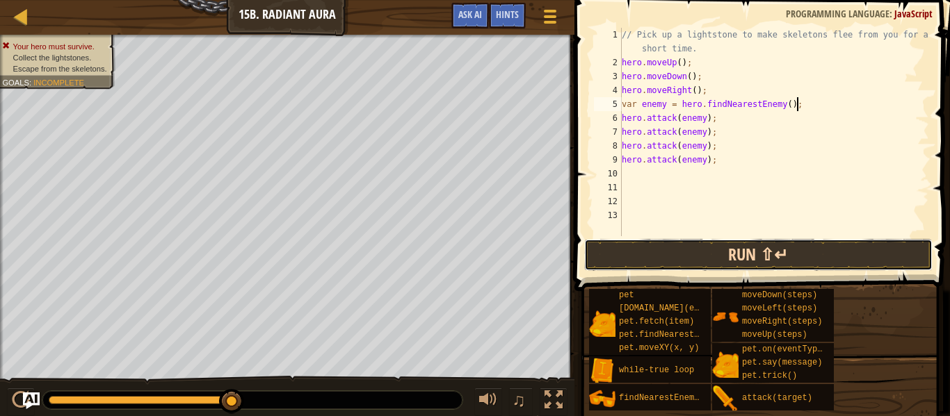
click at [818, 264] on button "Run ⇧↵" at bounding box center [758, 255] width 348 height 32
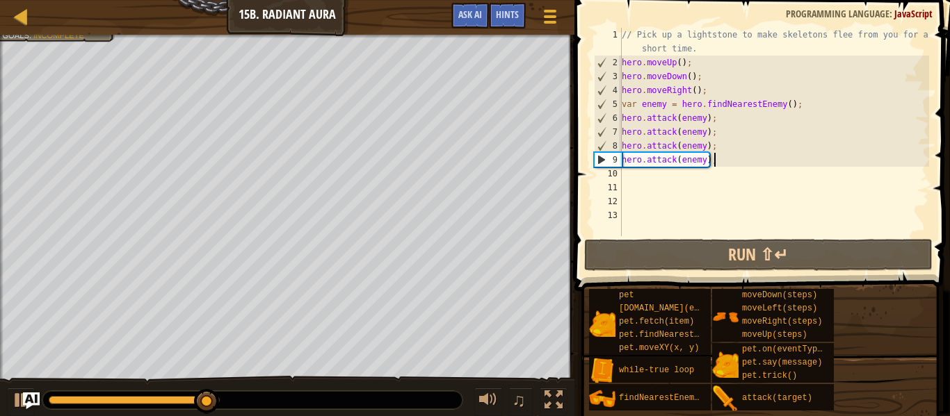
click at [743, 157] on div "// Pick up a lightstone to make skeletons flee from you for a short time. hero …" at bounding box center [774, 153] width 310 height 250
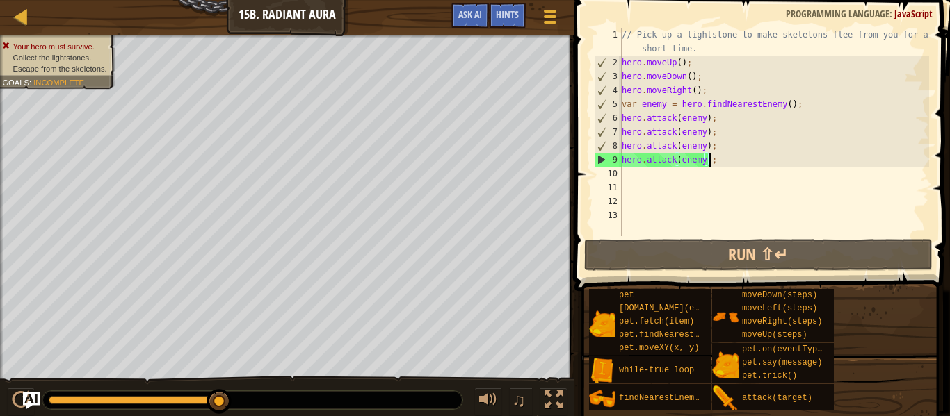
click at [708, 158] on div "// Pick up a lightstone to make skeletons flee from you for a short time. hero …" at bounding box center [774, 153] width 310 height 250
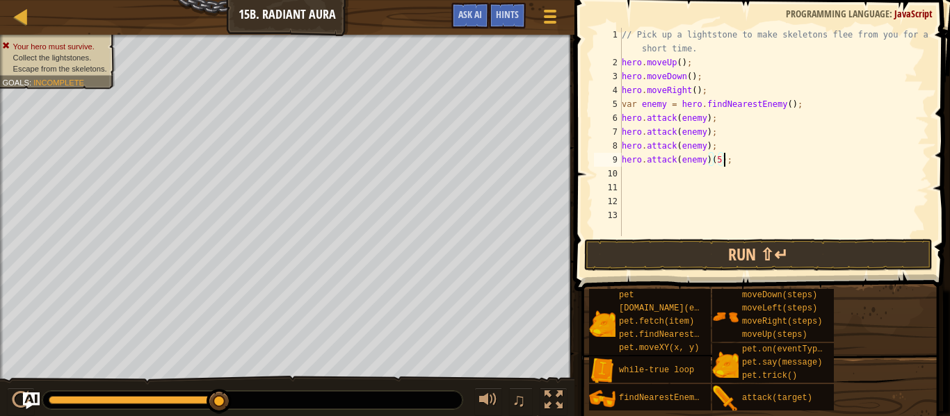
scroll to position [6, 15]
click at [725, 161] on div "// Pick up a lightstone to make skeletons flee from you for a short time. hero …" at bounding box center [774, 153] width 310 height 250
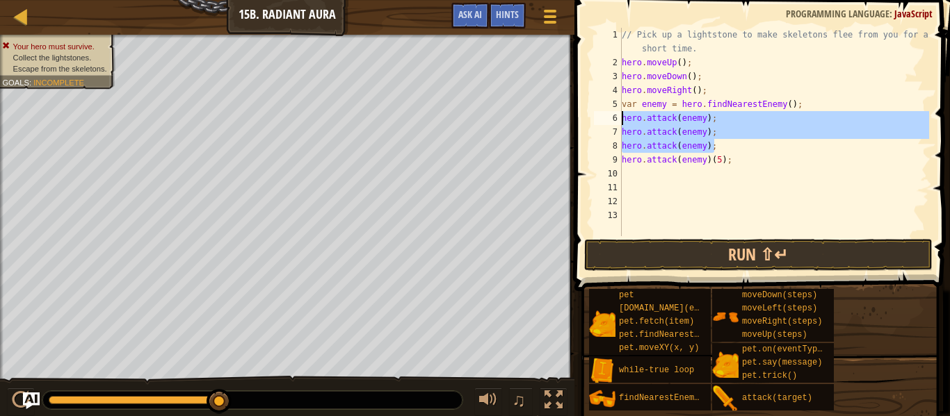
drag, startPoint x: 714, startPoint y: 145, endPoint x: 605, endPoint y: 120, distance: 111.8
click at [605, 120] on div "hero.attack(enemy)(5); 1 2 3 4 5 6 7 8 9 10 11 12 13 // Pick up a lightstone to…" at bounding box center [760, 132] width 338 height 209
type textarea "hero.attack(enemy); hero.attack(enemy);"
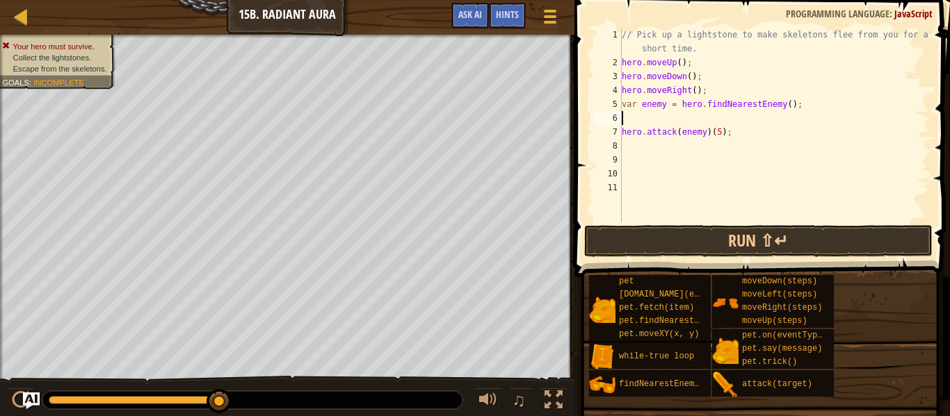
scroll to position [6, 0]
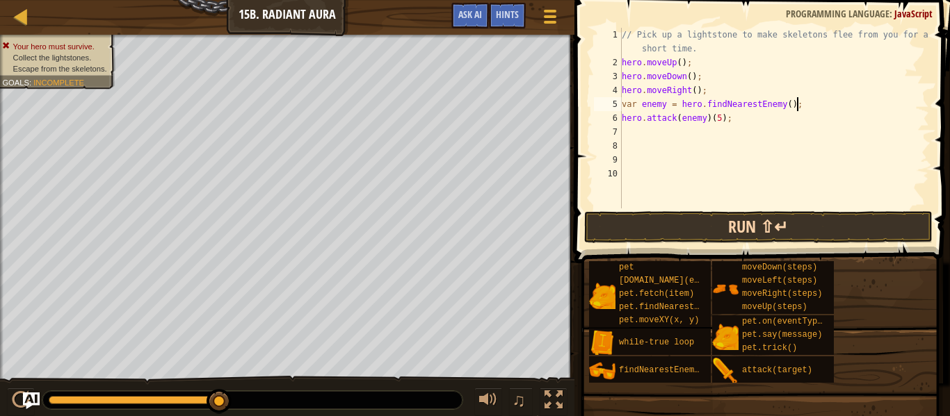
type textarea "var enemy = hero.findNearestEnemy();"
click at [658, 227] on button "Run ⇧↵" at bounding box center [758, 227] width 348 height 32
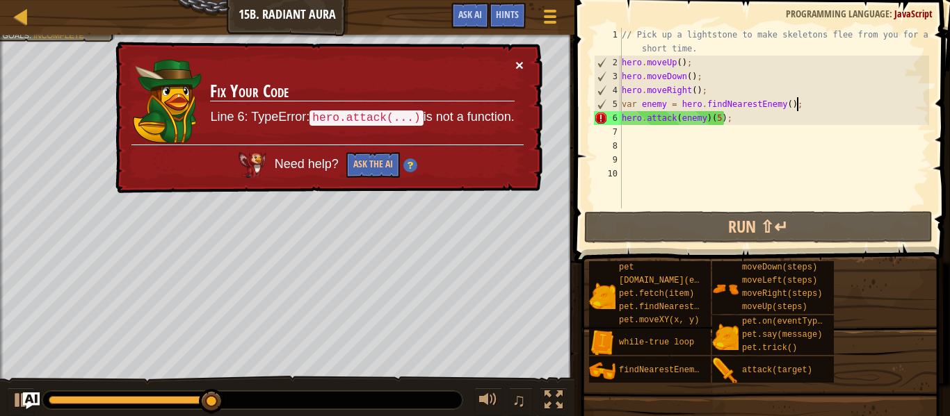
click at [523, 69] on button "×" at bounding box center [519, 65] width 8 height 15
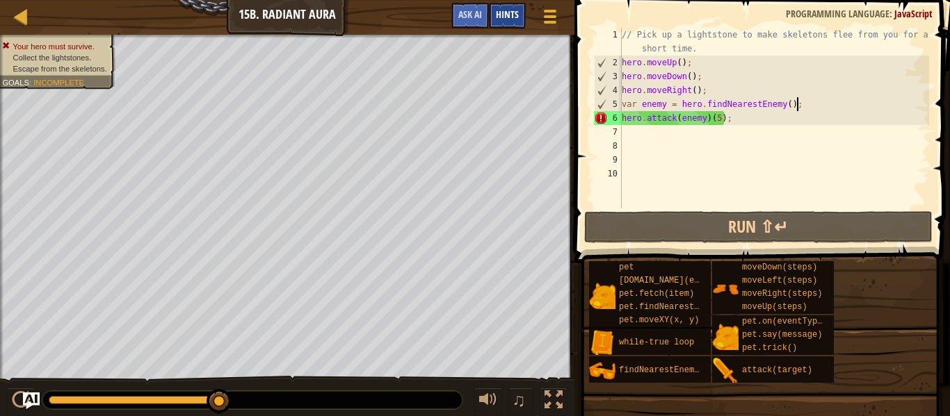
click at [501, 13] on span "Hints" at bounding box center [507, 14] width 23 height 13
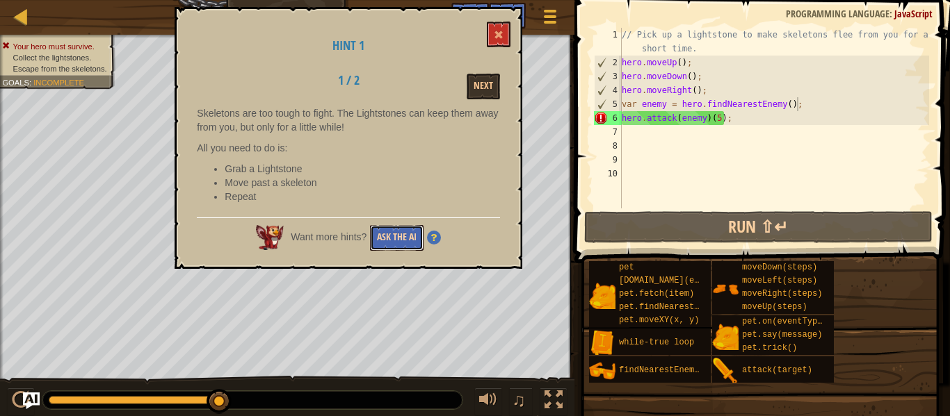
click at [403, 231] on button "Ask the AI" at bounding box center [397, 238] width 54 height 26
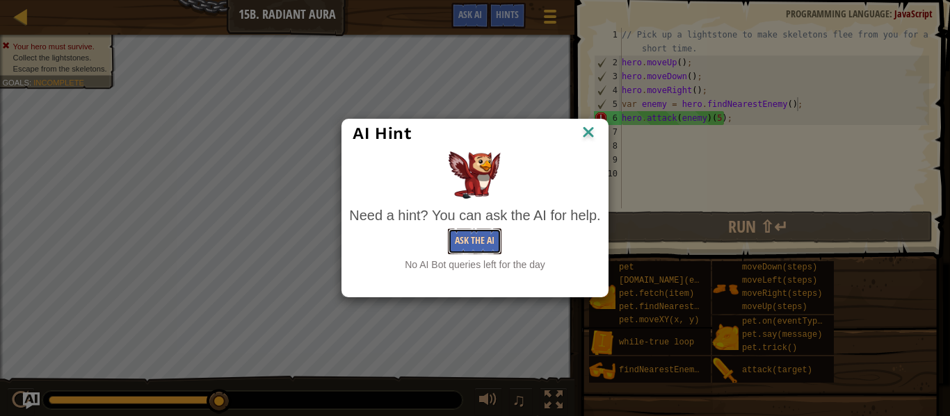
click at [463, 245] on button "Ask the AI" at bounding box center [475, 242] width 54 height 26
